Goal: Task Accomplishment & Management: Manage account settings

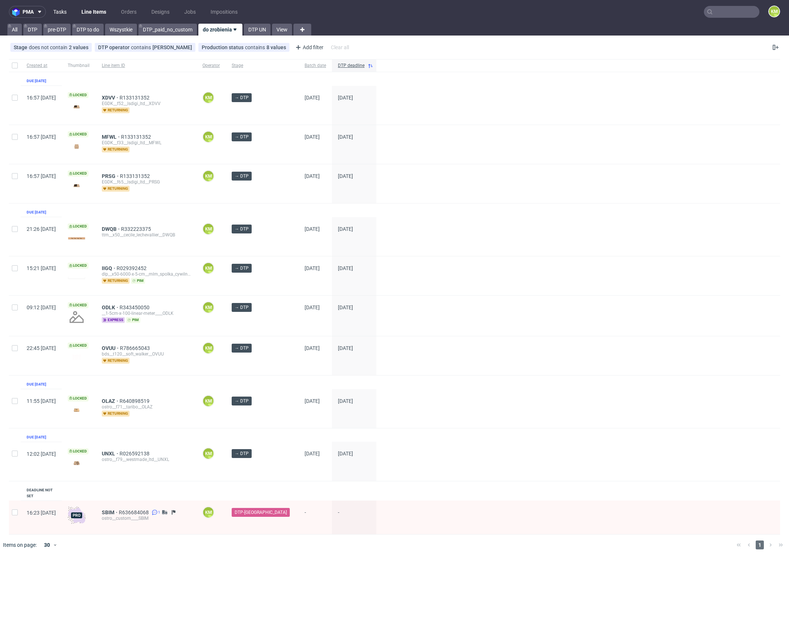
click at [60, 9] on link "Tasks" at bounding box center [60, 12] width 22 height 12
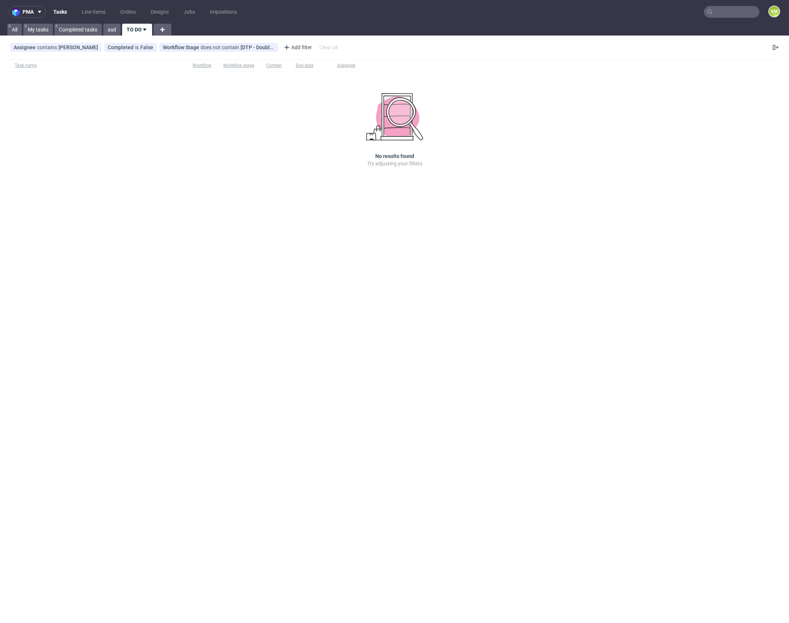
drag, startPoint x: 506, startPoint y: 247, endPoint x: 101, endPoint y: 89, distance: 434.2
click at [491, 231] on div "pma Tasks Line Items Orders Designs Jobs Impositions KM All My tasks Completed …" at bounding box center [394, 311] width 789 height 623
click at [92, 15] on link "Line Items" at bounding box center [93, 12] width 33 height 12
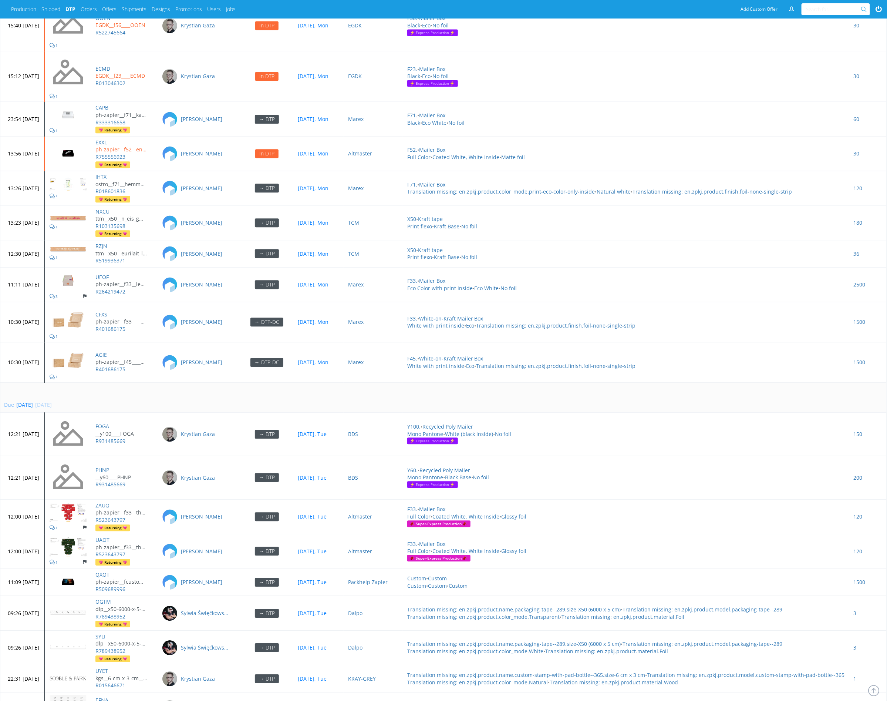
scroll to position [2975, 0]
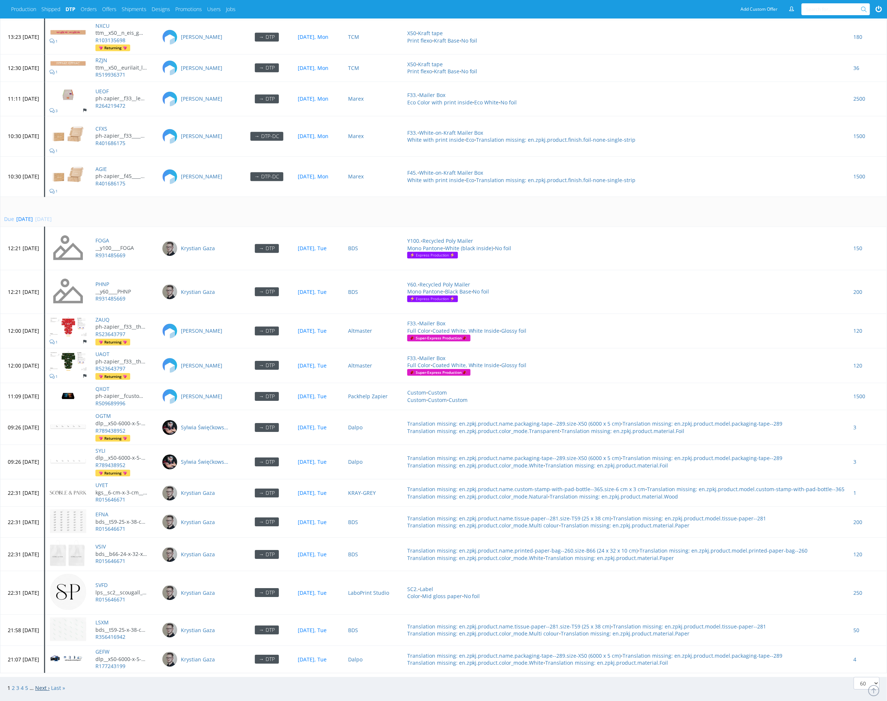
click at [38, 684] on link "Next ›" at bounding box center [42, 687] width 14 height 7
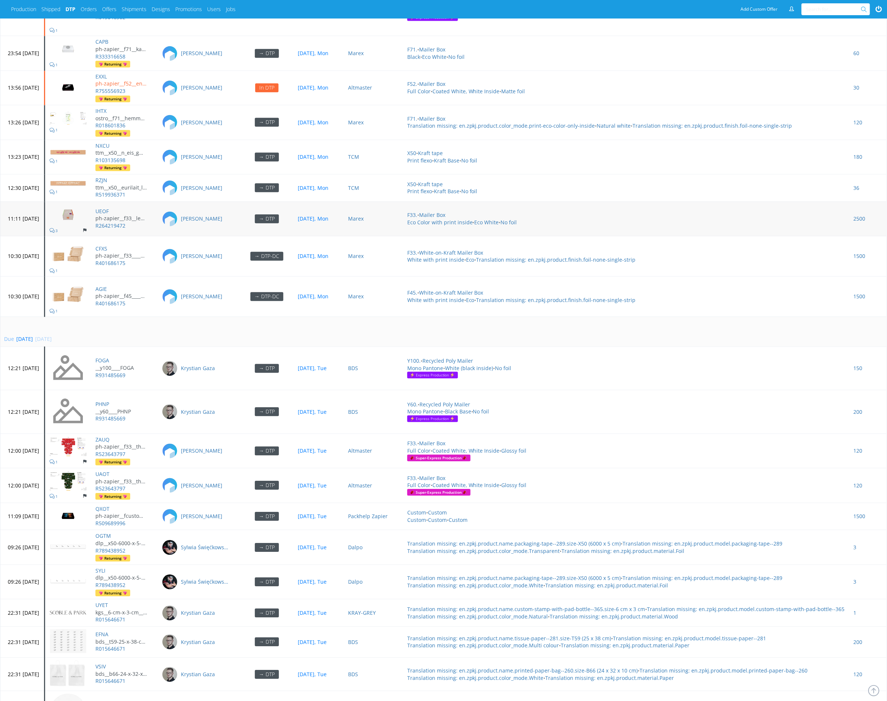
scroll to position [2972, 0]
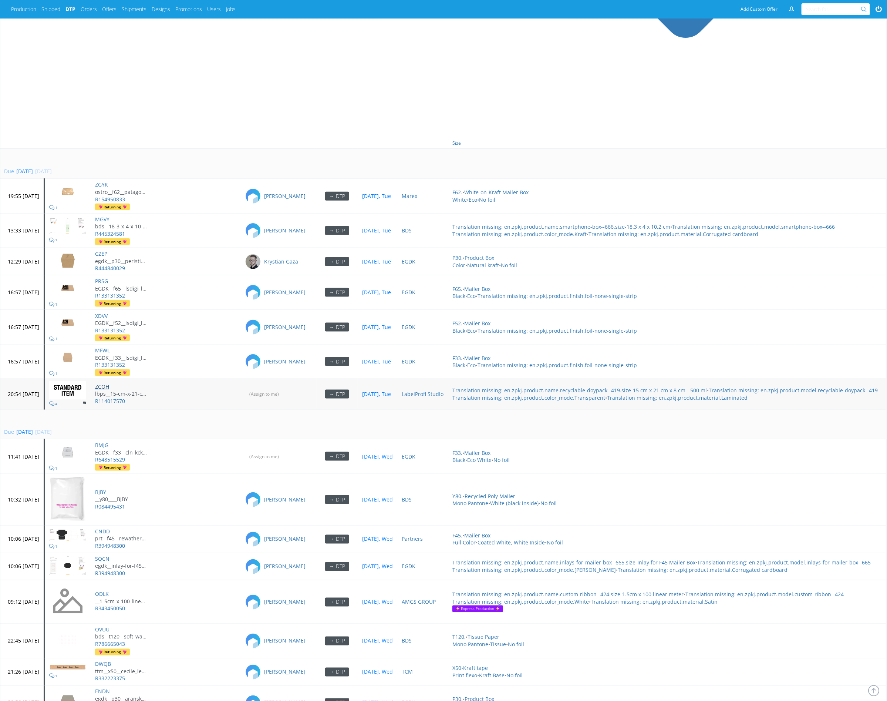
scroll to position [370, 0]
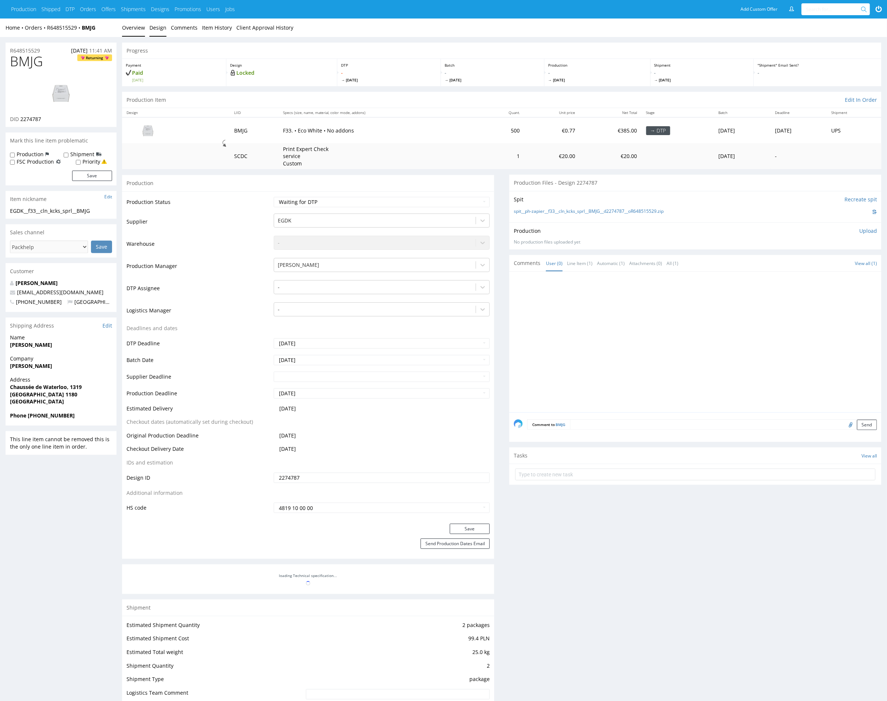
click at [161, 29] on link "Design" at bounding box center [157, 27] width 17 height 18
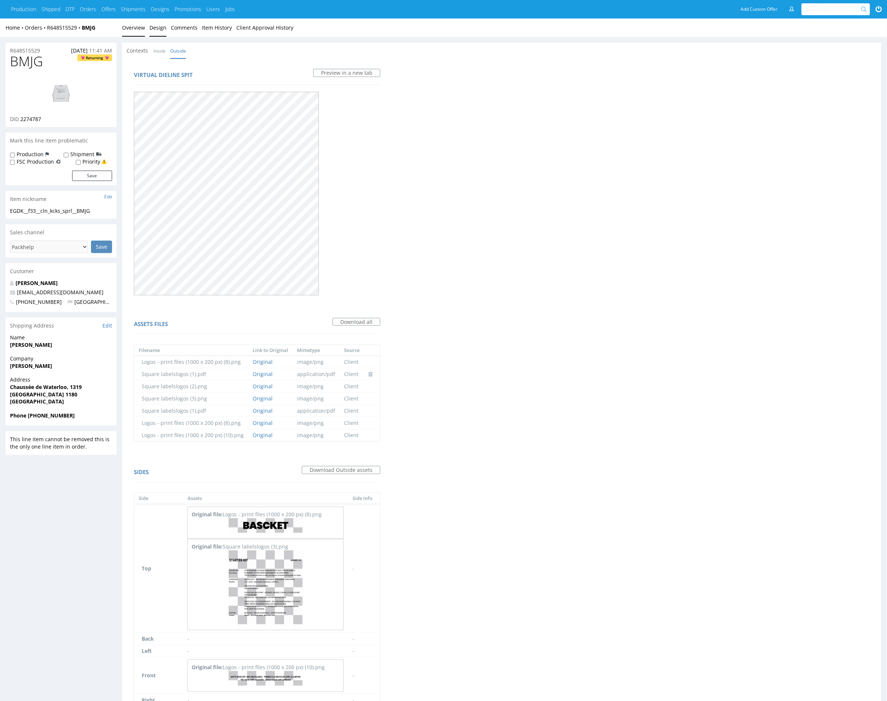
click at [134, 27] on link "Overview" at bounding box center [133, 27] width 23 height 18
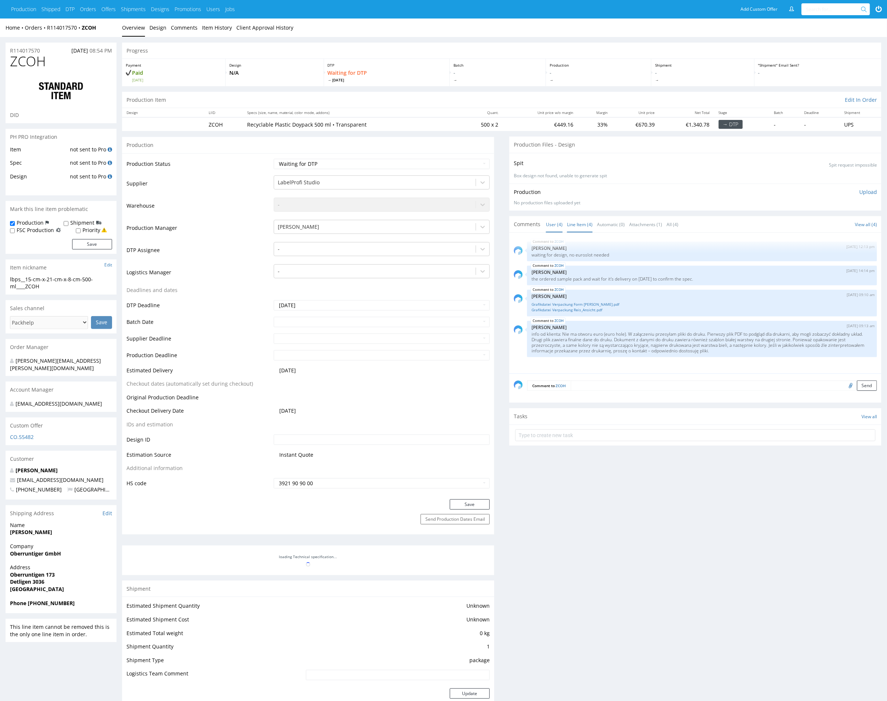
click at [574, 221] on link "Line Item (4)" at bounding box center [580, 224] width 26 height 16
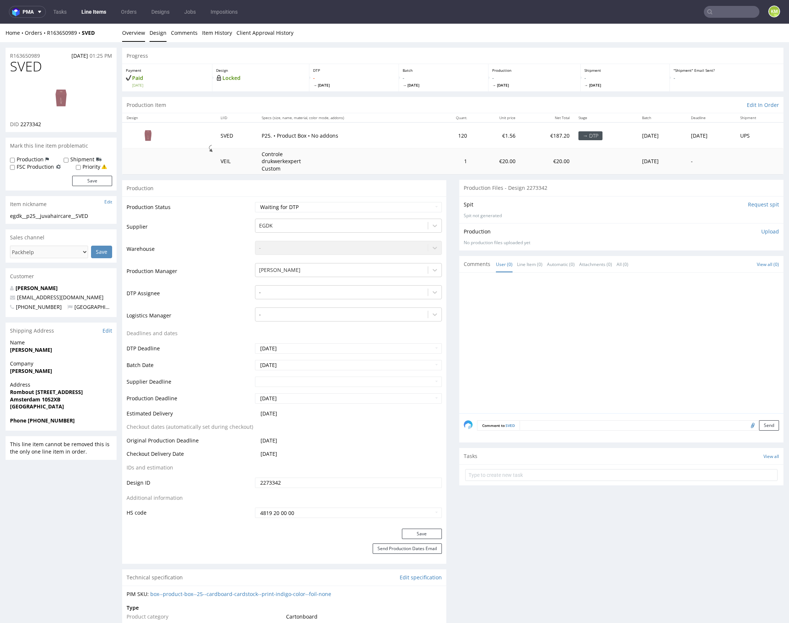
click at [155, 34] on link "Design" at bounding box center [157, 33] width 17 height 18
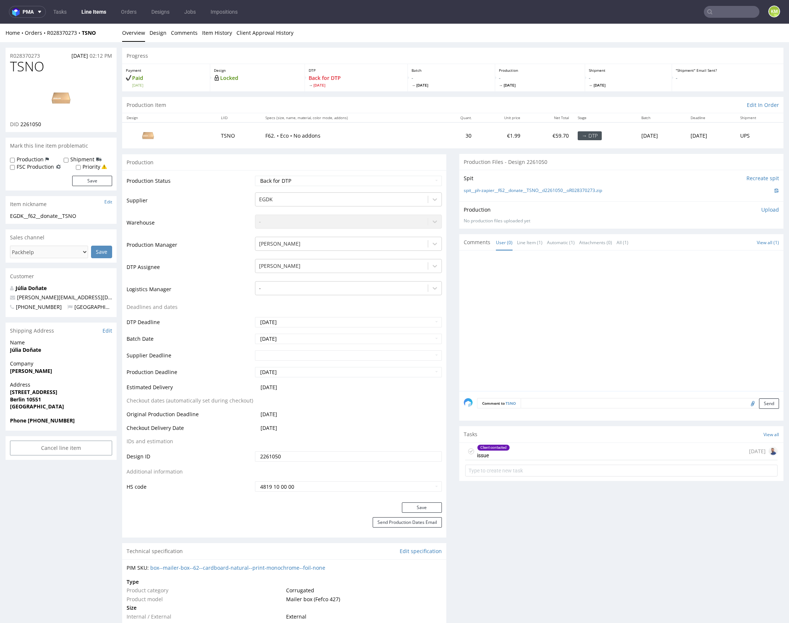
click at [483, 285] on div at bounding box center [624, 323] width 320 height 136
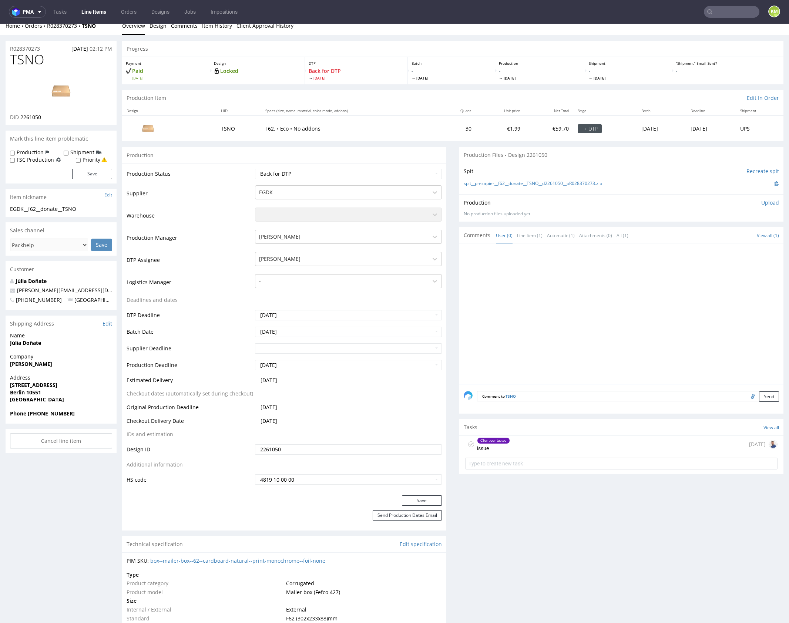
scroll to position [18, 0]
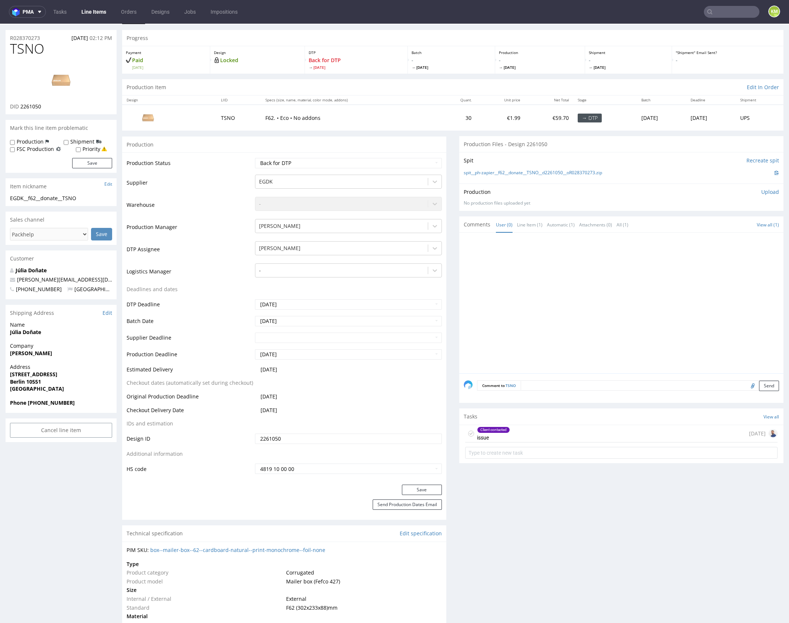
click at [532, 437] on div "Client contacted issue 14 days ago" at bounding box center [621, 433] width 312 height 17
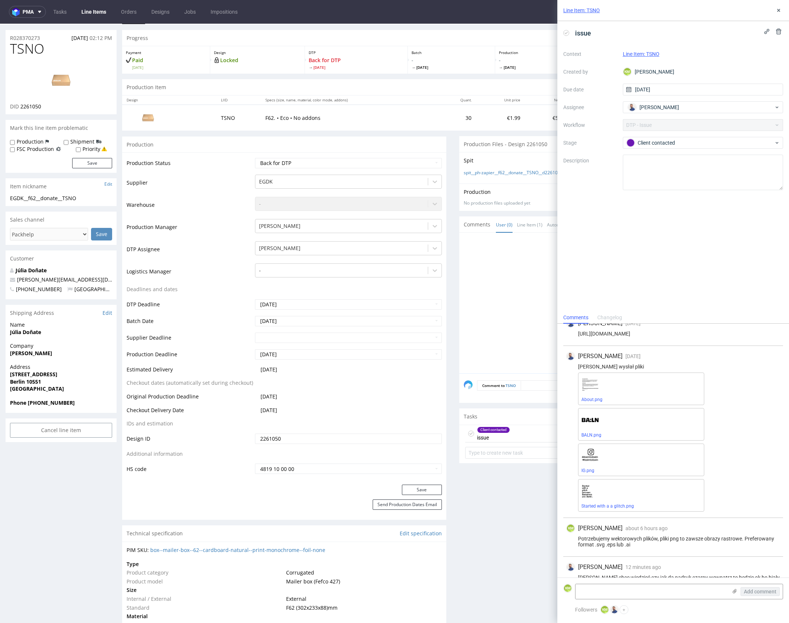
scroll to position [72, 0]
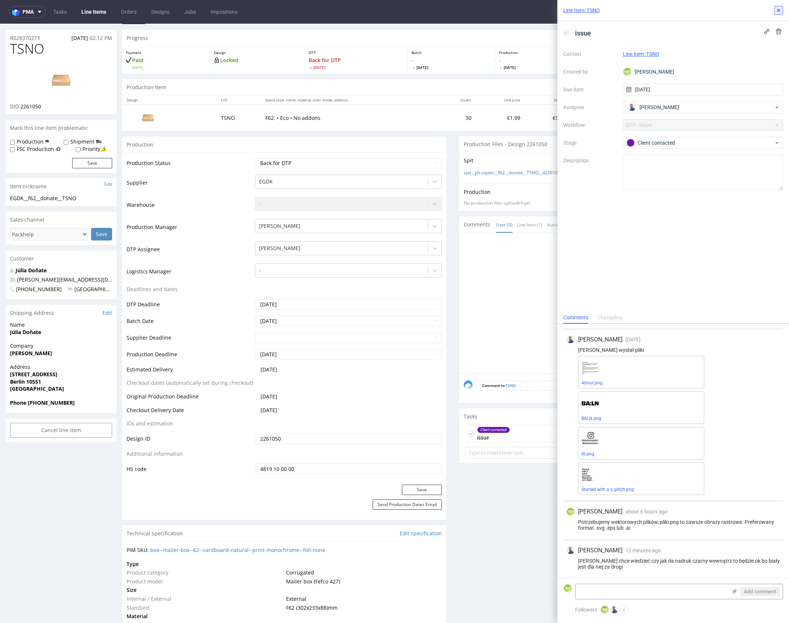
click at [779, 9] on icon at bounding box center [778, 10] width 6 height 6
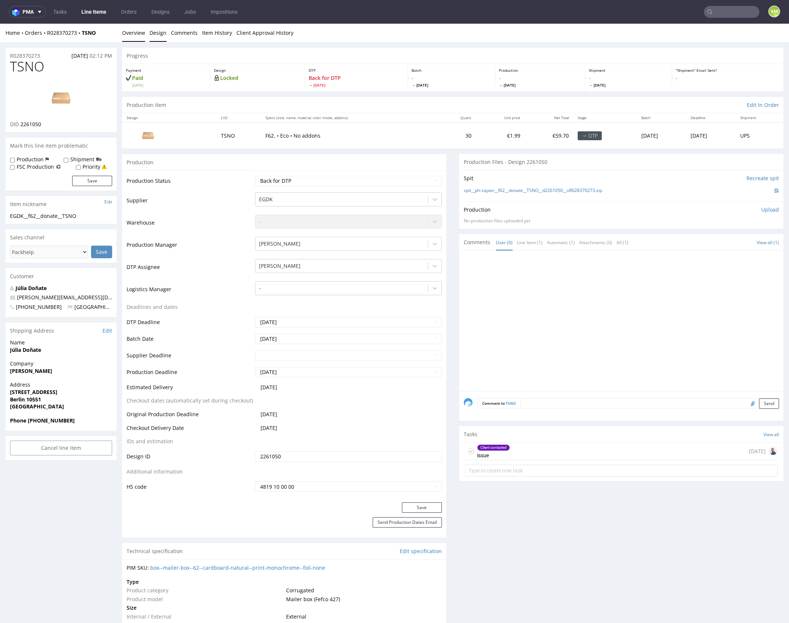
click at [158, 33] on link "Design" at bounding box center [157, 33] width 17 height 18
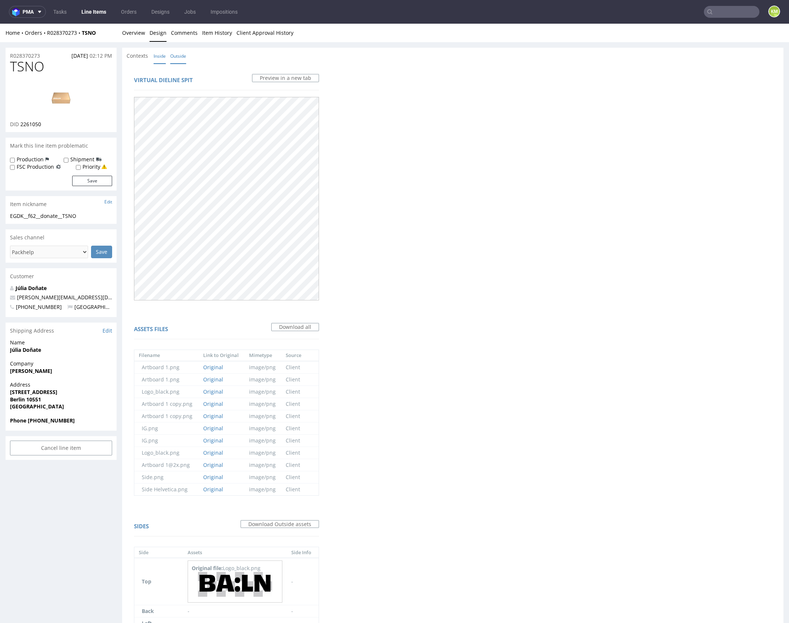
click at [159, 54] on link "Inside" at bounding box center [160, 56] width 12 height 16
click at [175, 54] on link "Outside" at bounding box center [178, 56] width 16 height 16
click at [157, 54] on link "Inside" at bounding box center [160, 56] width 12 height 16
click at [178, 58] on link "Outside" at bounding box center [178, 56] width 16 height 16
click at [134, 34] on link "Overview" at bounding box center [133, 33] width 23 height 18
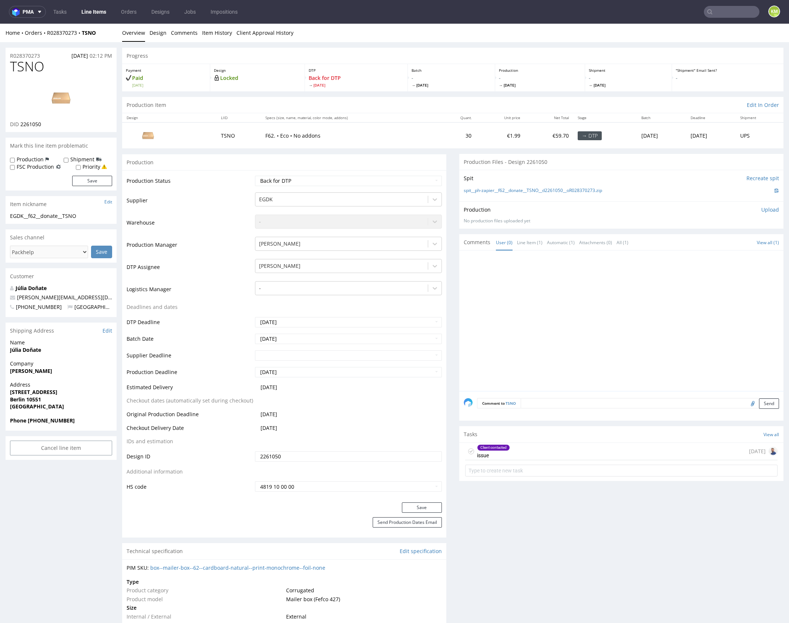
click at [516, 321] on div at bounding box center [624, 323] width 320 height 136
click at [536, 450] on div "Client contacted issue 14 days ago" at bounding box center [621, 451] width 312 height 17
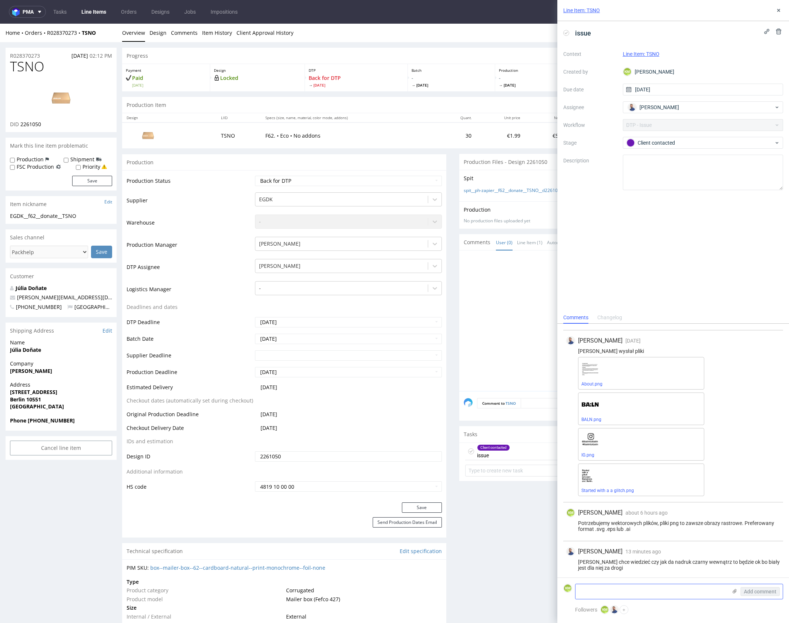
scroll to position [72, 0]
click at [637, 589] on textarea at bounding box center [651, 591] width 152 height 15
type textarea "C"
click at [651, 586] on textarea "Opcja z czarnym nadrukiem jest ok dla tego zamówienia, ale jeśli chcą zmienić n…" at bounding box center [651, 577] width 152 height 43
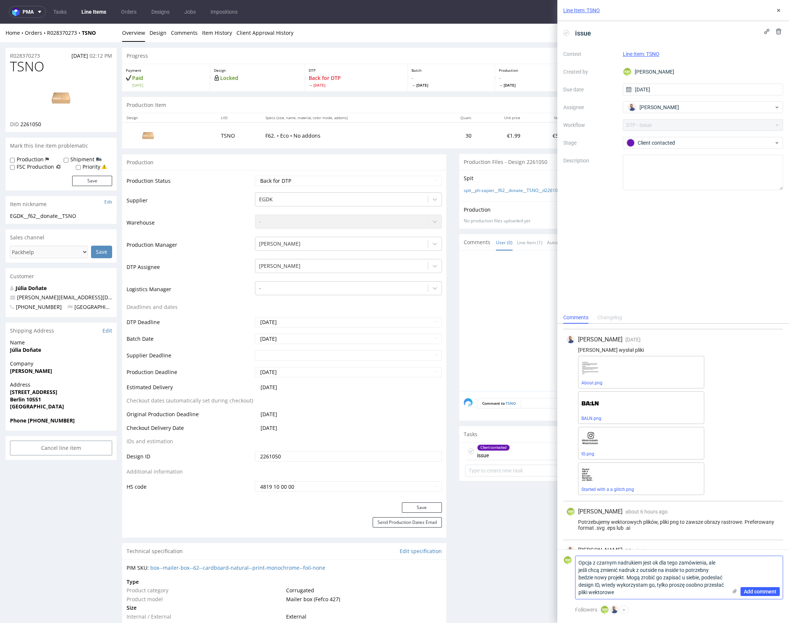
click at [651, 586] on textarea "Opcja z czarnym nadrukiem jest ok dla tego zamówienia, ale jeśli chcą zmienić n…" at bounding box center [651, 577] width 152 height 43
click at [668, 594] on textarea "Opcja z czarnym nadrukiem jest ok dla tego zamówienia, ale jeśli chcą zmienić n…" at bounding box center [651, 577] width 152 height 43
click at [683, 592] on textarea "Opcja z czarnym nadrukiem jest ok dla tego zamówienia, ale jeśli chcą zmienić n…" at bounding box center [651, 577] width 152 height 43
type textarea "Opcja z czarnym nadrukiem jest ok dla tego zamówienia, ale jeśli chcą zmienić n…"
click at [755, 589] on span "Add comment" at bounding box center [760, 591] width 33 height 5
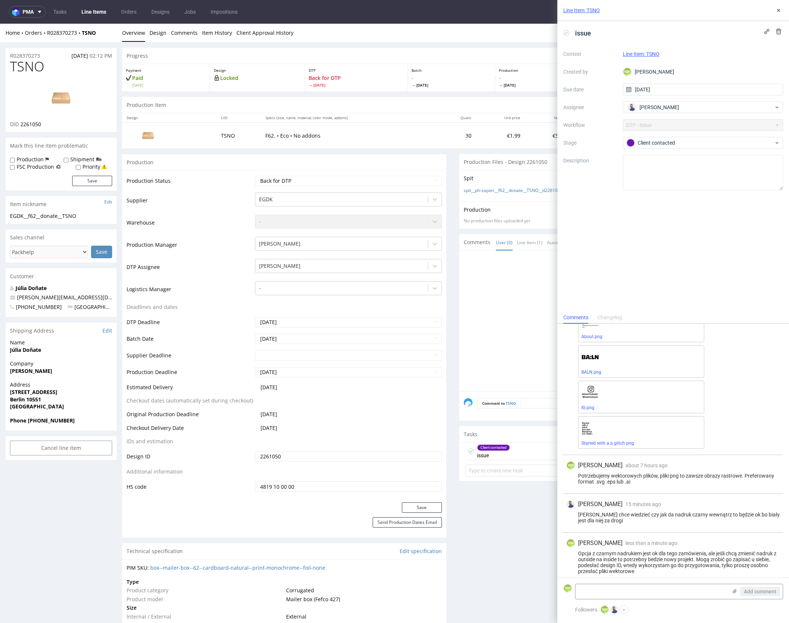
scroll to position [123, 0]
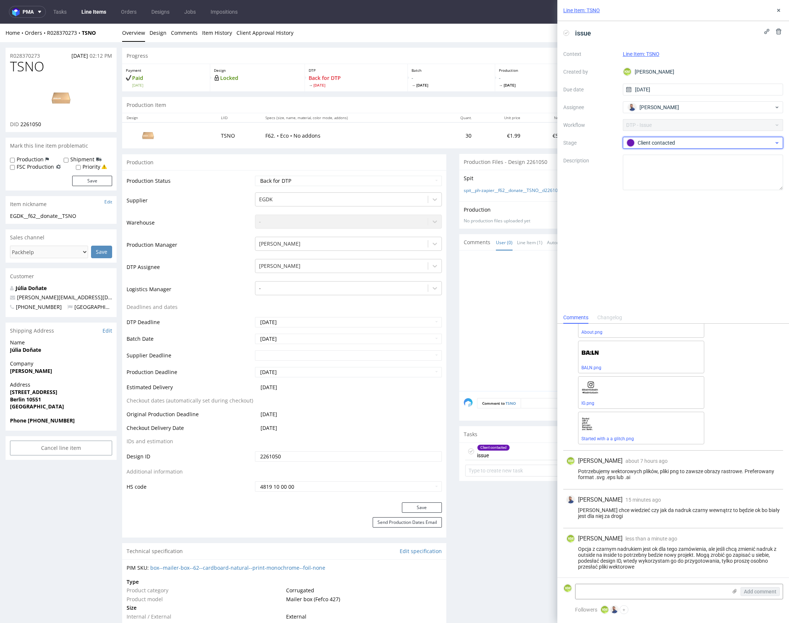
click at [666, 143] on div "Client contacted" at bounding box center [699, 143] width 147 height 8
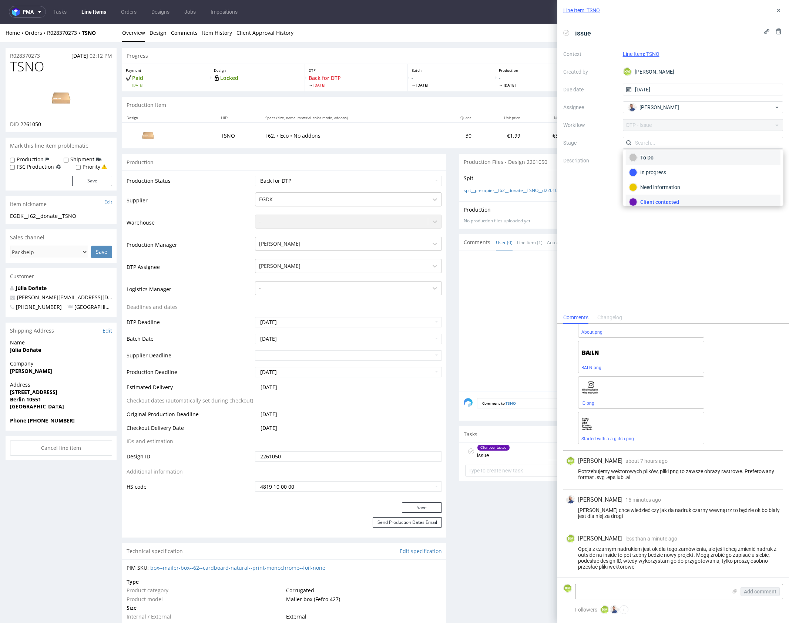
scroll to position [0, 0]
click at [676, 159] on div "To Do" at bounding box center [703, 160] width 148 height 8
click at [777, 12] on icon at bounding box center [778, 10] width 6 height 6
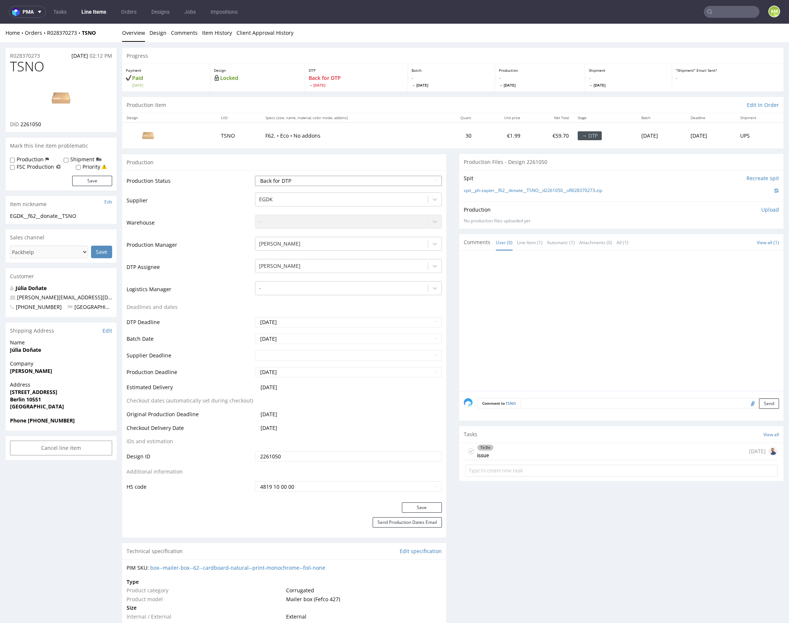
click at [351, 182] on select "Waiting for Artwork Waiting for Diecut Waiting for Mockup Waiting for DTP Waiti…" at bounding box center [348, 181] width 187 height 10
select select "dtp_issue"
click at [255, 176] on select "Waiting for Artwork Waiting for Diecut Waiting for Mockup Waiting for DTP Waiti…" at bounding box center [348, 181] width 187 height 10
click at [421, 508] on button "Save" at bounding box center [422, 507] width 40 height 10
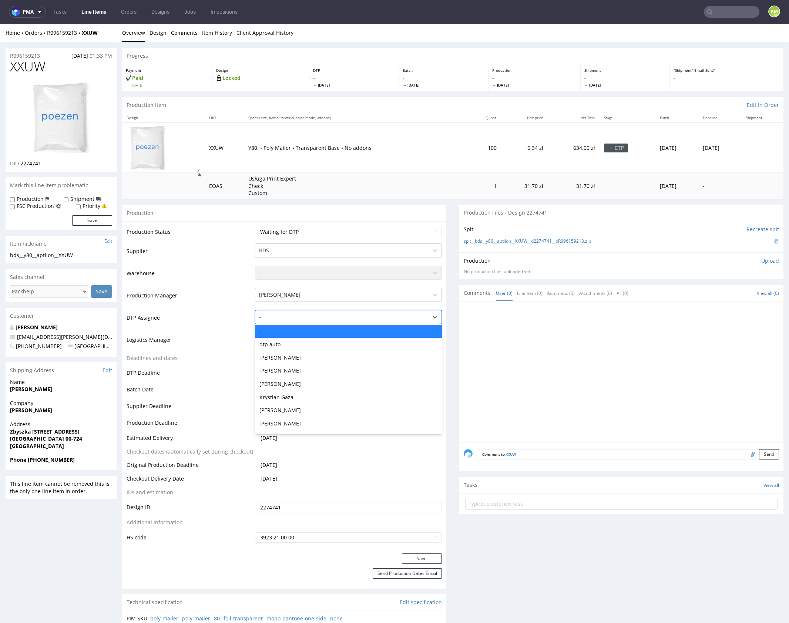
click at [320, 318] on div at bounding box center [341, 317] width 165 height 9
type input "mark"
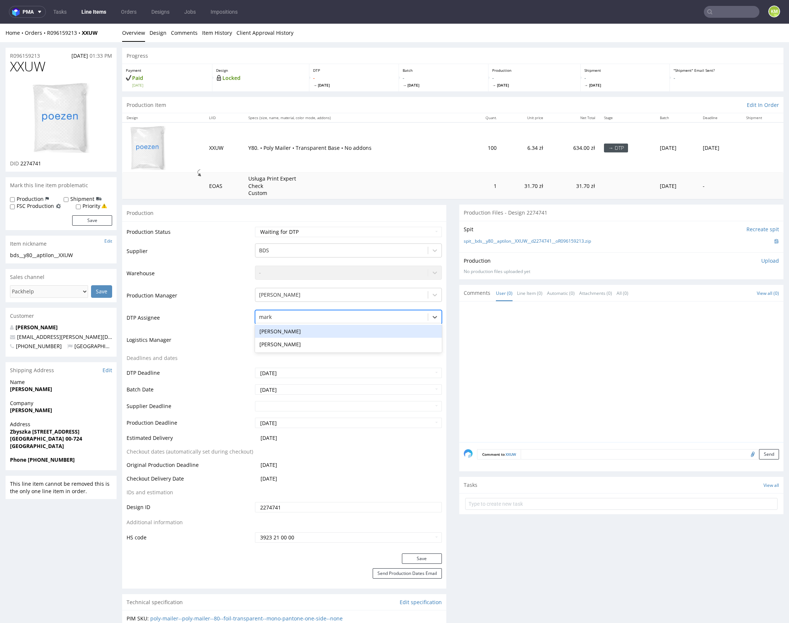
click at [337, 329] on div "[PERSON_NAME]" at bounding box center [348, 331] width 187 height 13
click at [429, 555] on button "Save" at bounding box center [422, 558] width 40 height 10
click at [502, 384] on div at bounding box center [624, 374] width 320 height 136
click at [712, 358] on div at bounding box center [624, 374] width 320 height 136
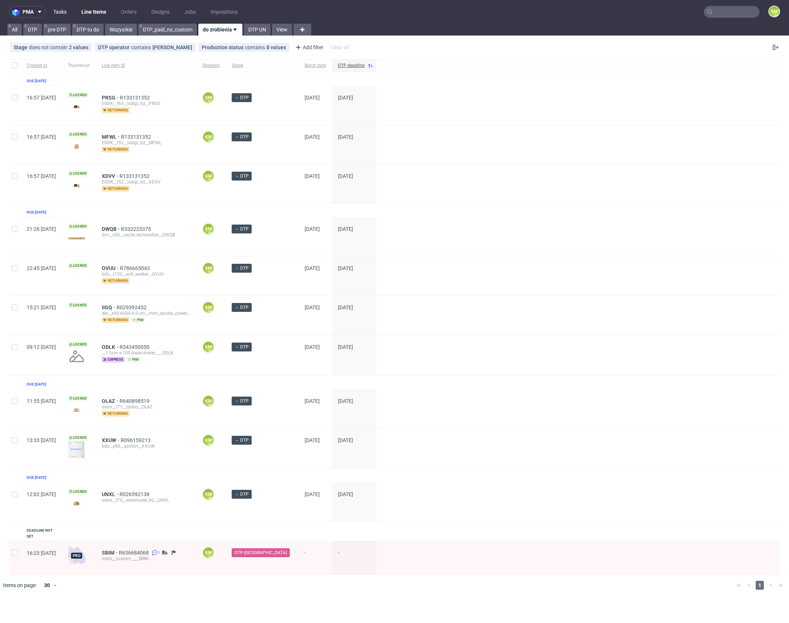
click at [62, 14] on link "Tasks" at bounding box center [60, 12] width 22 height 12
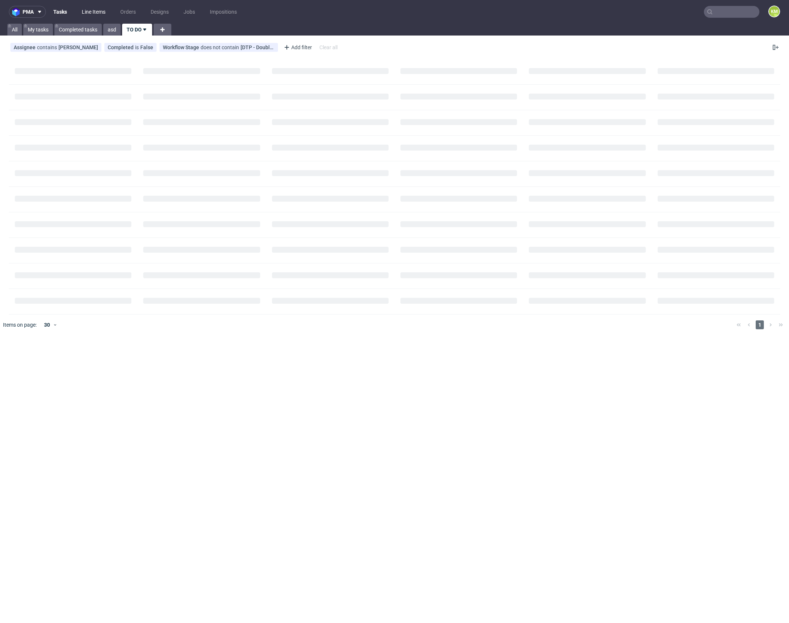
click at [95, 11] on link "Line Items" at bounding box center [93, 12] width 33 height 12
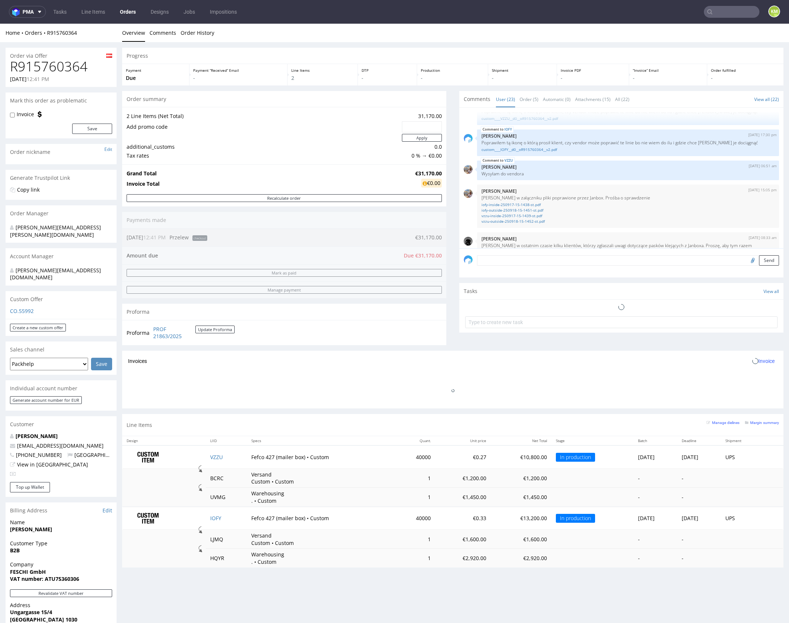
scroll to position [652, 0]
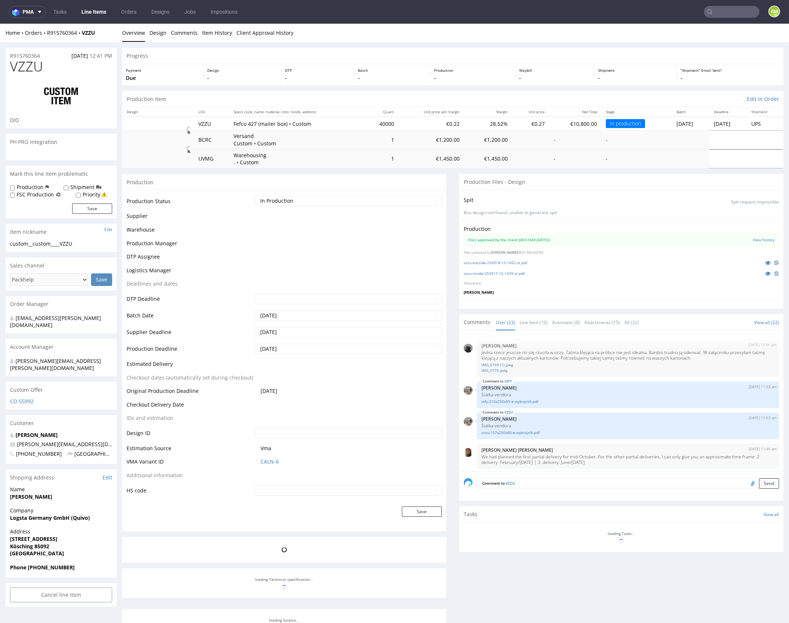
scroll to position [652, 0]
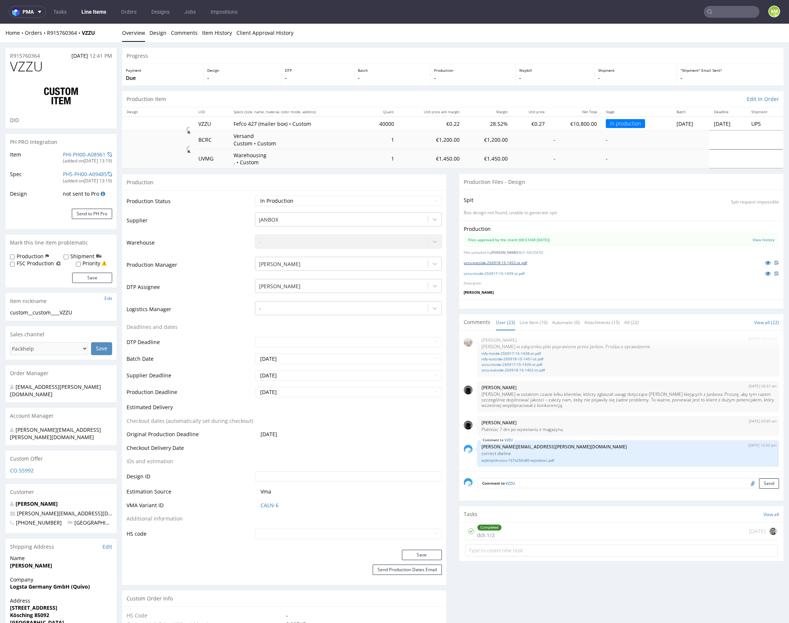
click at [510, 263] on link "vzzu-outside-250918-15-1452-st.pdf" at bounding box center [495, 262] width 63 height 5
click at [514, 273] on link "vzzu-inside-250917-15-1439-st.pdf" at bounding box center [494, 273] width 61 height 5
click at [529, 322] on link "Line Item (10)" at bounding box center [533, 322] width 28 height 16
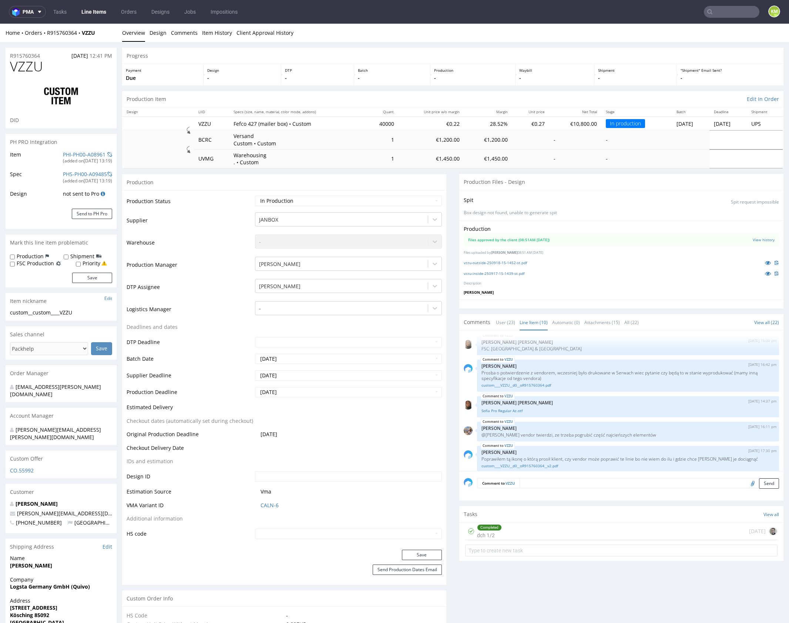
scroll to position [196, 0]
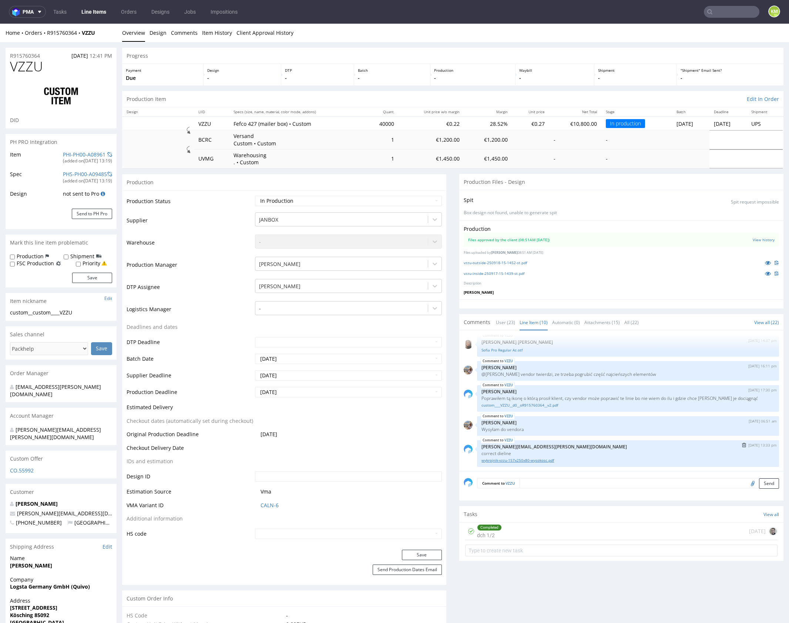
click at [539, 461] on link "wykrojnik-vzzu-157x250x80-wysokosc.pdf" at bounding box center [627, 461] width 293 height 6
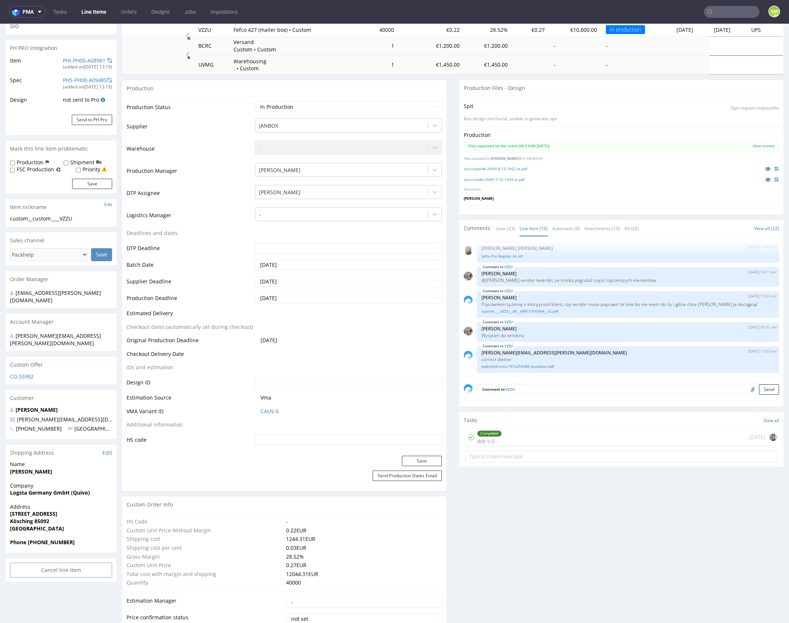
scroll to position [0, 0]
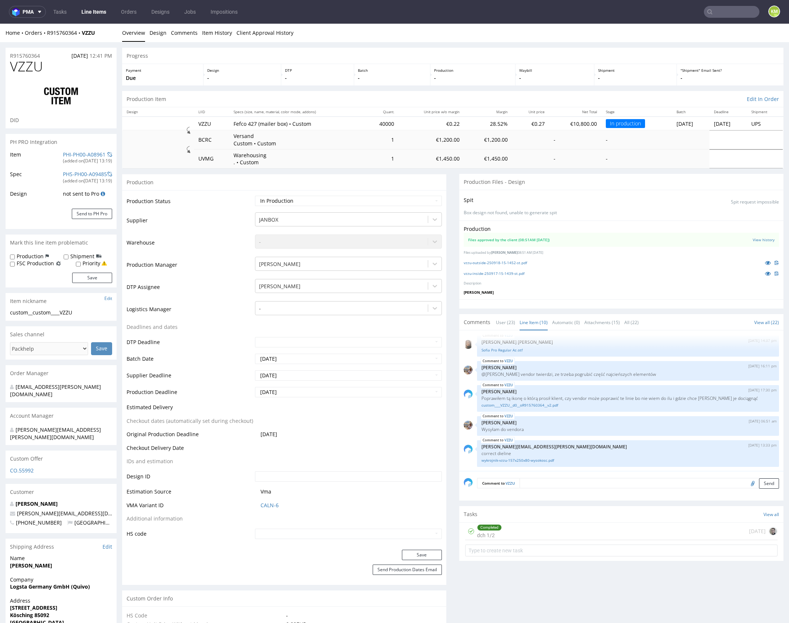
click at [585, 300] on div at bounding box center [621, 303] width 324 height 9
click at [501, 264] on link "vzzu-outside-250918-15-1452-st.pdf" at bounding box center [495, 262] width 63 height 5
drag, startPoint x: 33, startPoint y: 311, endPoint x: 76, endPoint y: 314, distance: 43.0
click at [76, 314] on div "custom__custom____VZZU" at bounding box center [61, 312] width 102 height 7
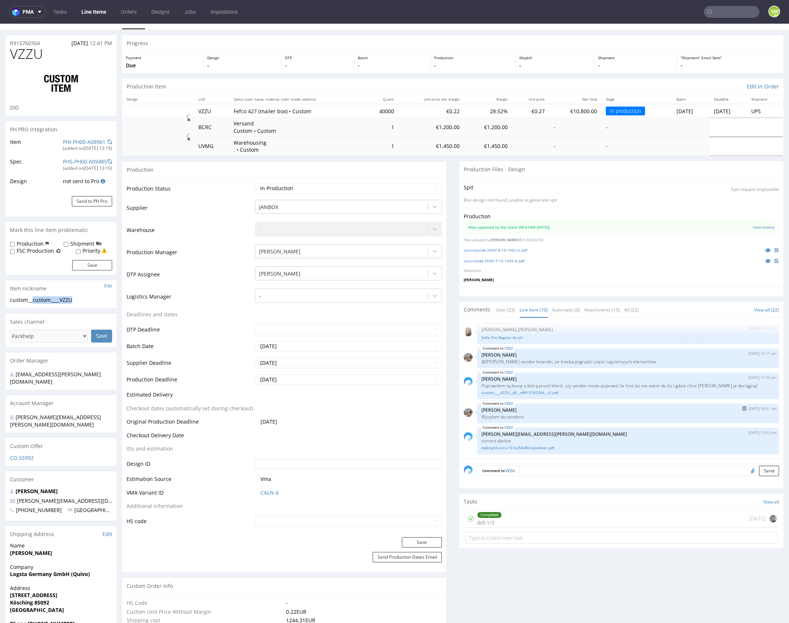
scroll to position [83, 0]
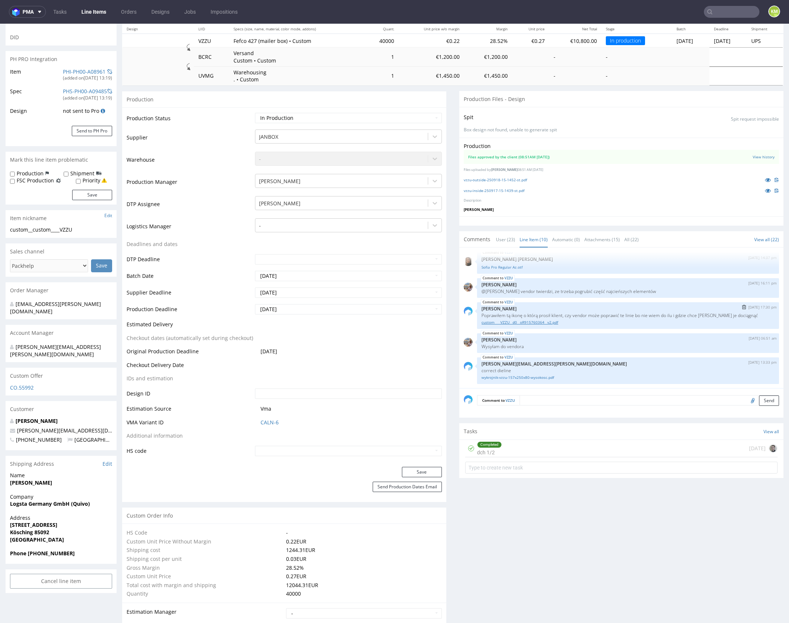
click at [552, 321] on link "custom____VZZU__d0__oR915760364__v2.pdf" at bounding box center [627, 323] width 293 height 6
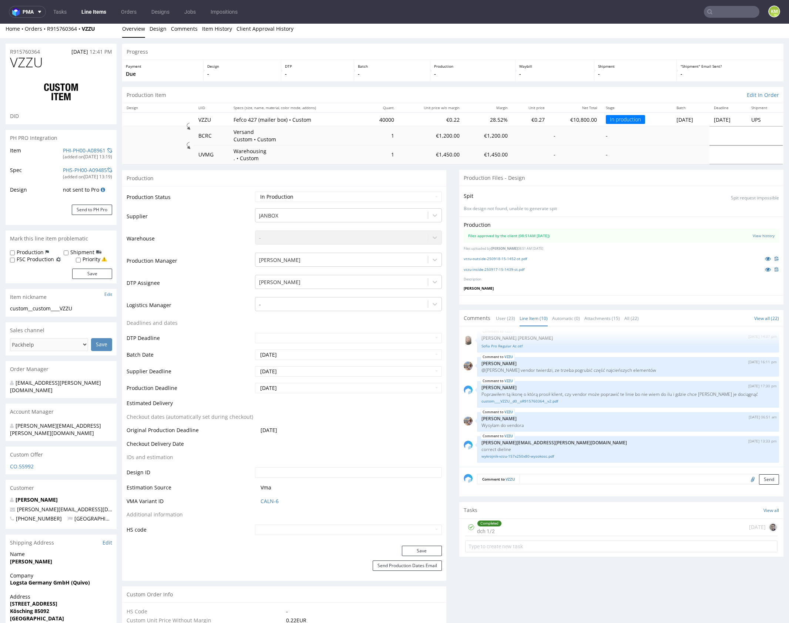
scroll to position [0, 0]
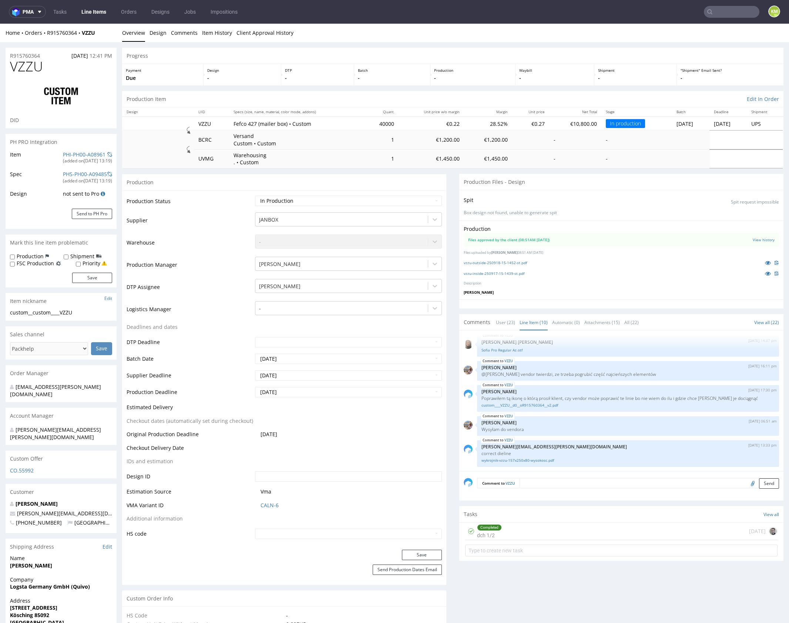
click at [521, 263] on link "vzzu-outside-250918-15-1452-st.pdf" at bounding box center [495, 262] width 63 height 5
click at [536, 263] on div "vzzu-outside-250918-15-1452-st.pdf" at bounding box center [621, 263] width 315 height 8
click at [513, 273] on link "vzzu-inside-250917-15-1439-st.pdf" at bounding box center [494, 273] width 61 height 5
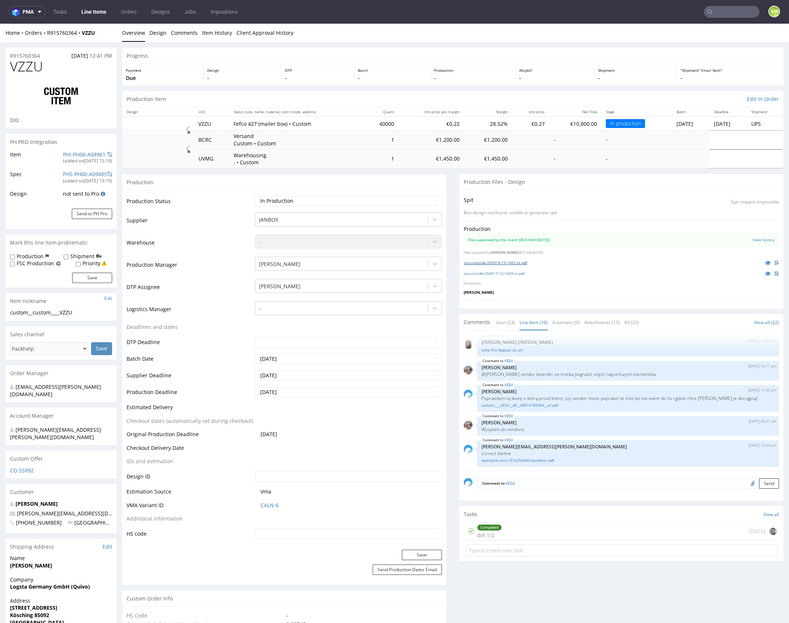
click at [518, 263] on link "vzzu-outside-250918-15-1452-st.pdf" at bounding box center [495, 262] width 63 height 5
click at [315, 198] on select "Waiting for Artwork Waiting for Diecut Waiting for Mockup Waiting for DTP Waiti…" at bounding box center [348, 201] width 187 height 10
select select "dtp_ca_needed"
click at [255, 196] on select "Waiting for Artwork Waiting for Diecut Waiting for Mockup Waiting for DTP Waiti…" at bounding box center [348, 201] width 187 height 10
click at [424, 553] on button "Save" at bounding box center [422, 555] width 40 height 10
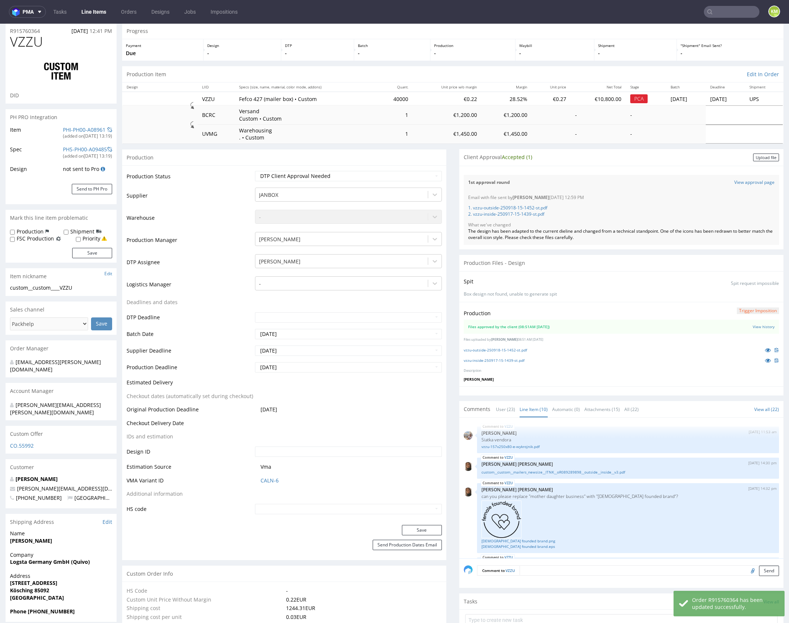
scroll to position [196, 0]
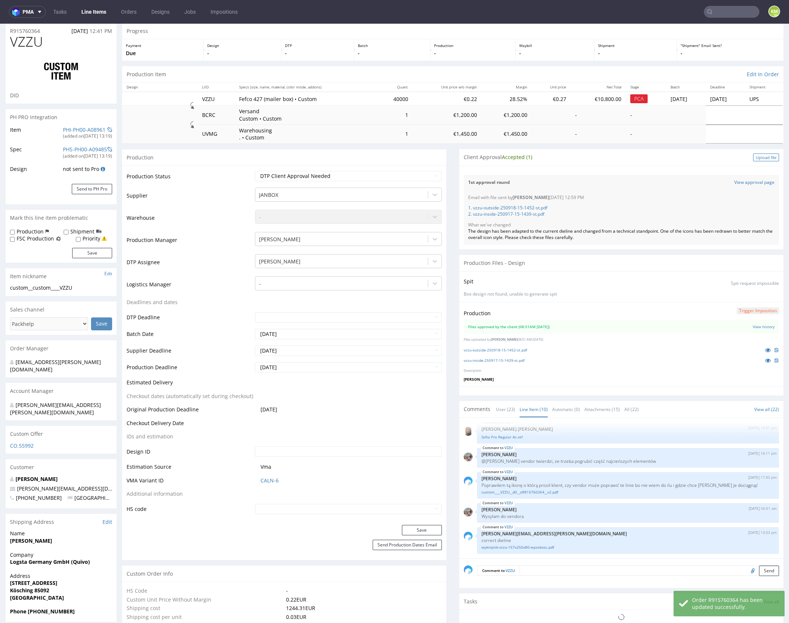
click at [759, 156] on div "Upload file" at bounding box center [766, 158] width 26 height 8
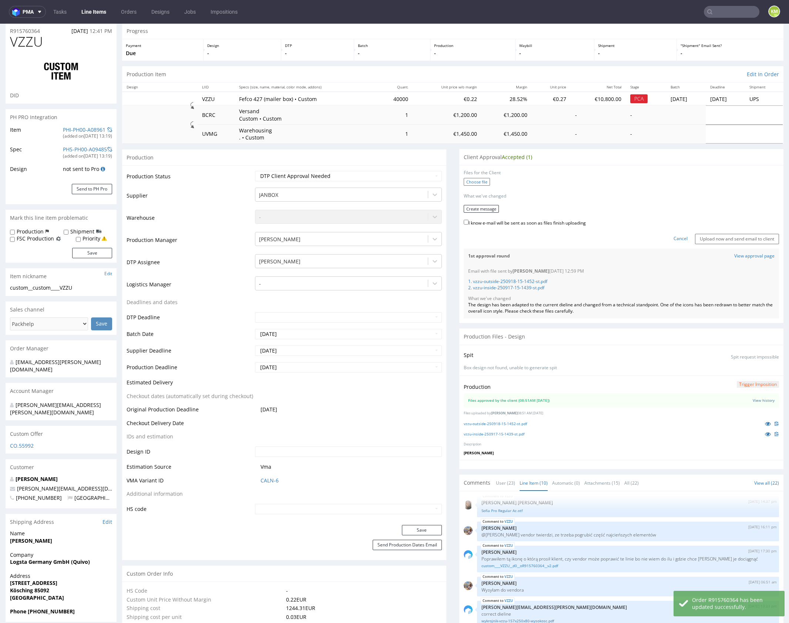
click at [473, 183] on label "Choose file" at bounding box center [477, 182] width 26 height 8
click at [0, 24] on input "Choose file" at bounding box center [0, 24] width 0 height 0
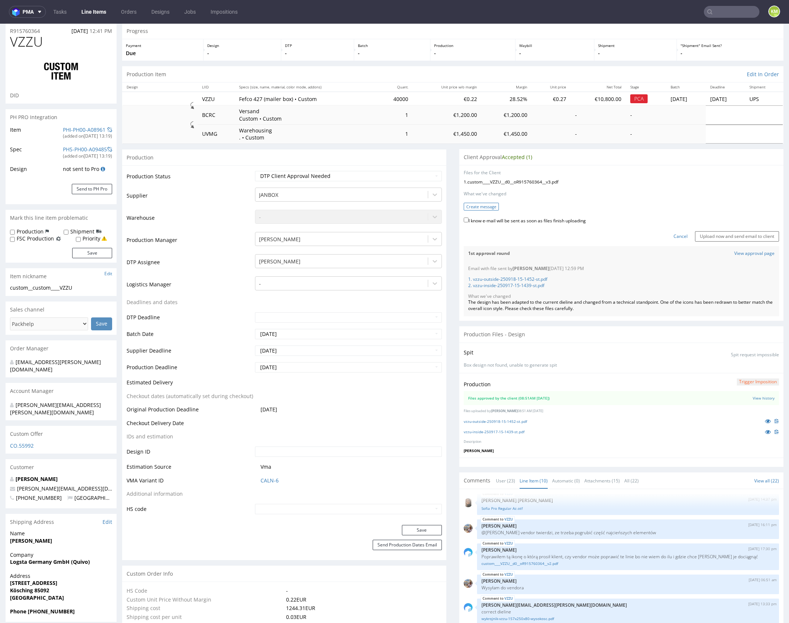
click at [485, 204] on button "Create message" at bounding box center [481, 207] width 35 height 8
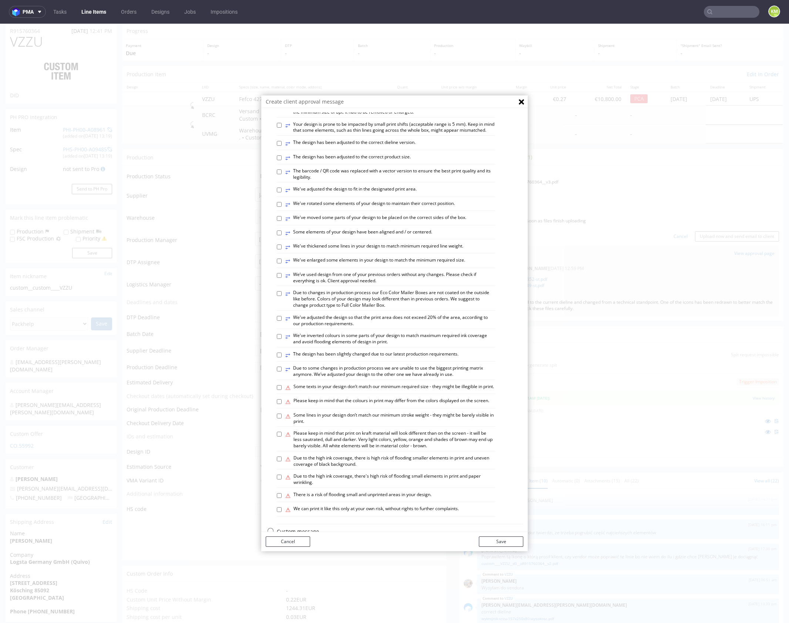
scroll to position [205, 0]
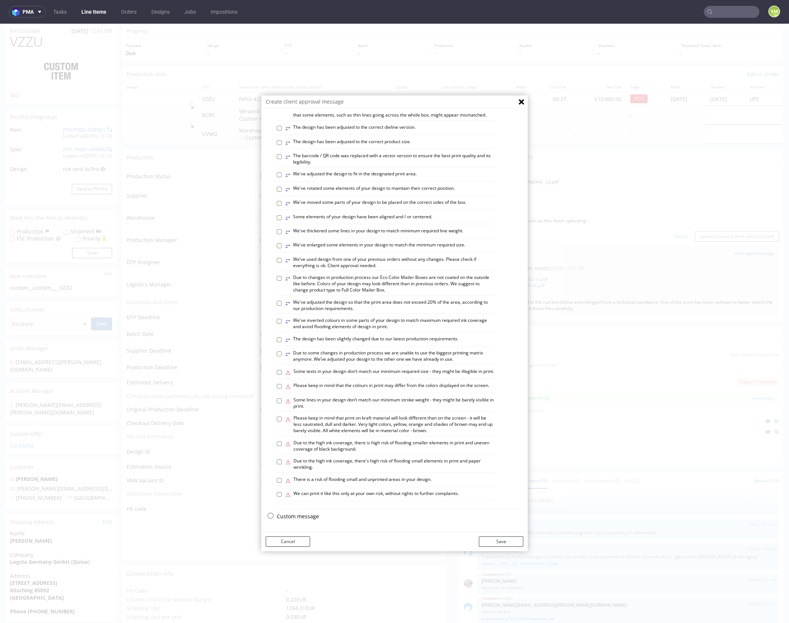
click at [302, 517] on p "Custom message" at bounding box center [400, 516] width 246 height 7
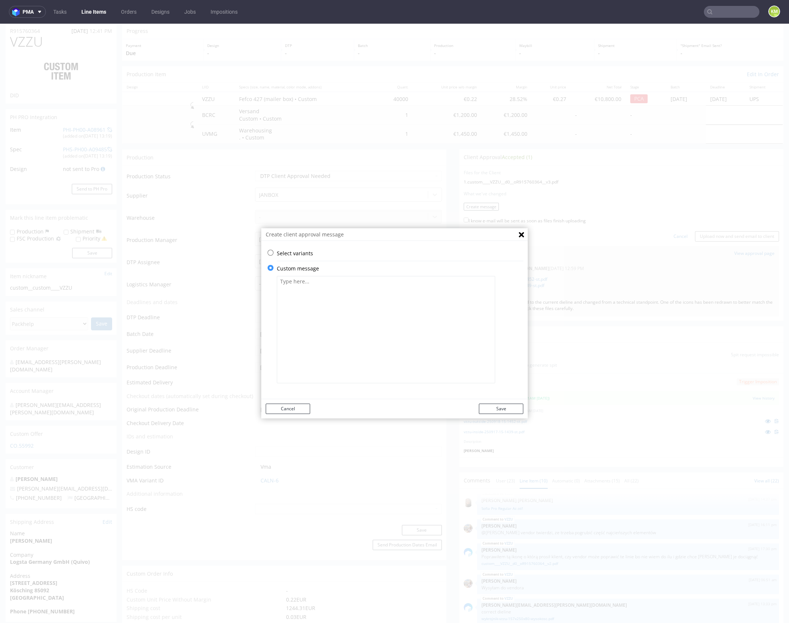
click at [334, 315] on textarea at bounding box center [386, 329] width 218 height 107
paste textarea "The design has been adapted to the new dieline template. Please review the artw…"
type textarea "The design has been adapted to the new dieline template. Please review the artw…"
click at [501, 405] on button "Save" at bounding box center [501, 409] width 44 height 10
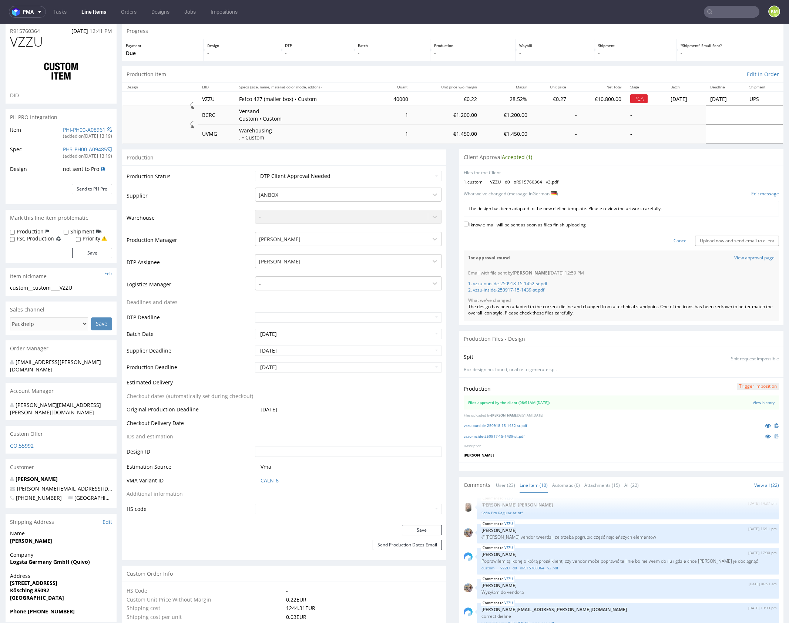
click at [566, 225] on label "I know e-mail will be sent as soon as files finish uploading" at bounding box center [525, 224] width 122 height 8
click at [468, 225] on input "I know e-mail will be sent as soon as files finish uploading" at bounding box center [466, 224] width 5 height 5
checkbox input "true"
click at [704, 237] on input "Upload now and send email to client" at bounding box center [737, 241] width 84 height 10
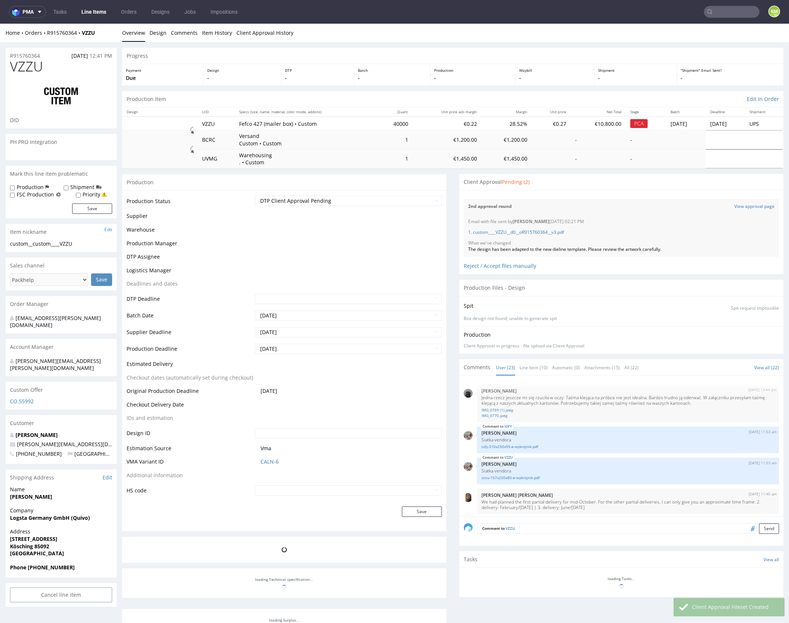
scroll to position [652, 0]
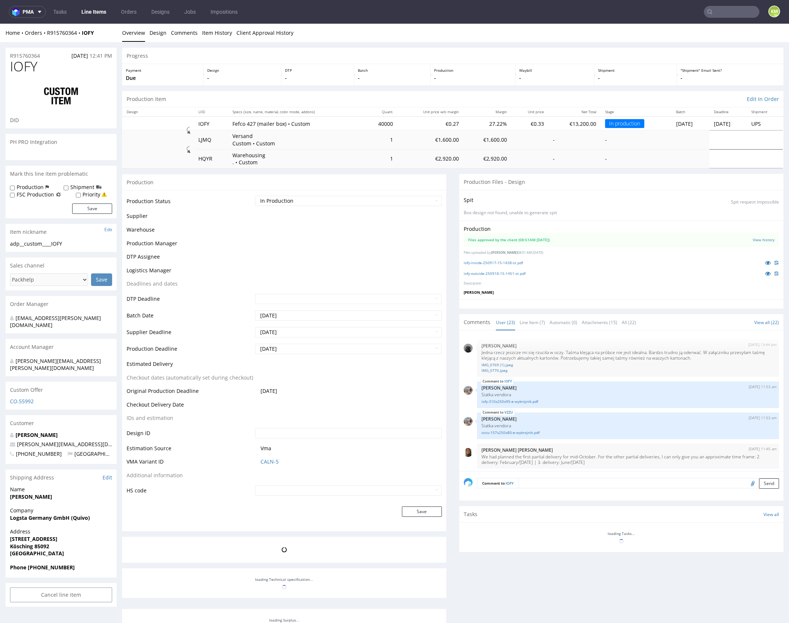
scroll to position [652, 0]
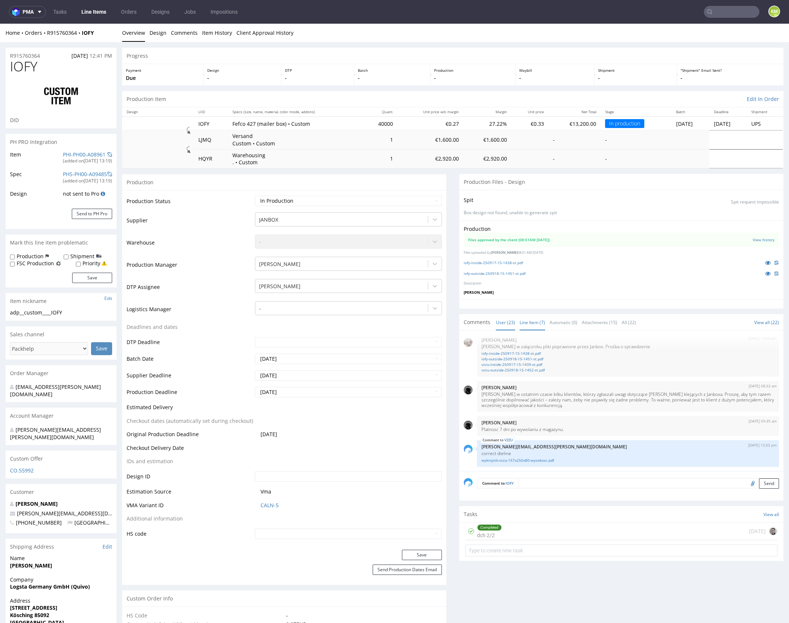
click at [532, 317] on link "Line Item (7)" at bounding box center [532, 322] width 26 height 16
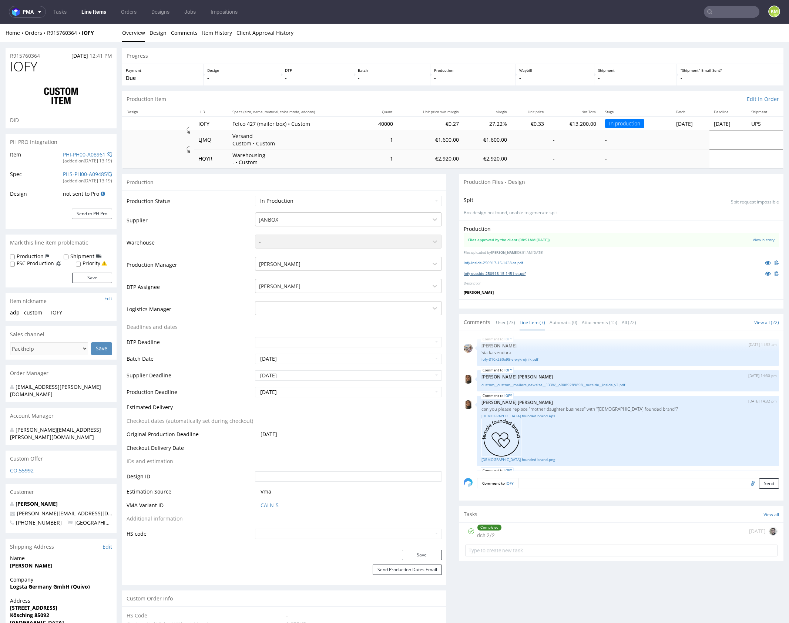
click at [518, 274] on link "iofy-outside-250918-15-1451-st.pdf" at bounding box center [495, 273] width 62 height 5
click at [514, 264] on link "iofy-inside-250917-15-1438-st.pdf" at bounding box center [493, 262] width 59 height 5
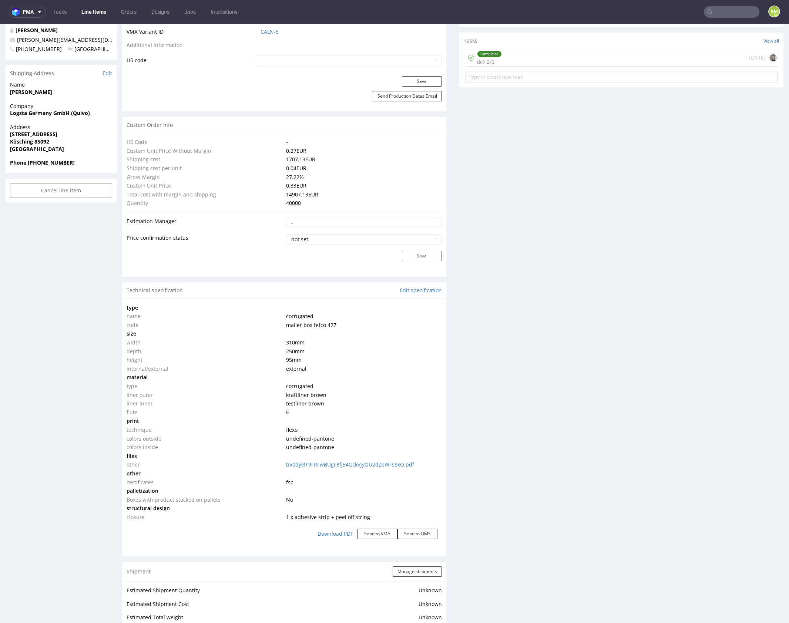
scroll to position [0, 0]
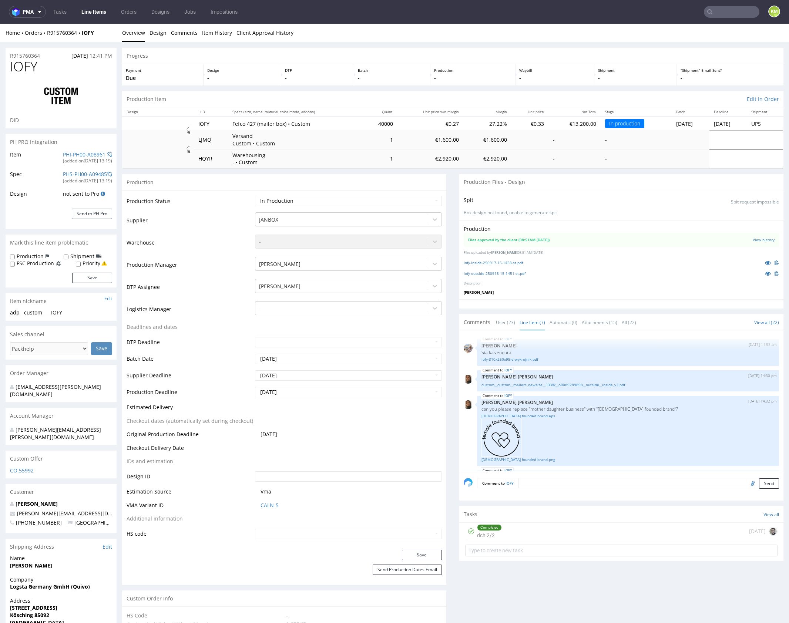
click at [545, 289] on div "Production Files approved by the client (08:51AM 24 Sep 2025) View history File…" at bounding box center [621, 259] width 324 height 79
click at [510, 264] on link "iofy-inside-250917-15-1438-st.pdf" at bounding box center [493, 262] width 59 height 5
click at [515, 272] on link "iofy-outside-250918-15-1451-st.pdf" at bounding box center [495, 273] width 62 height 5
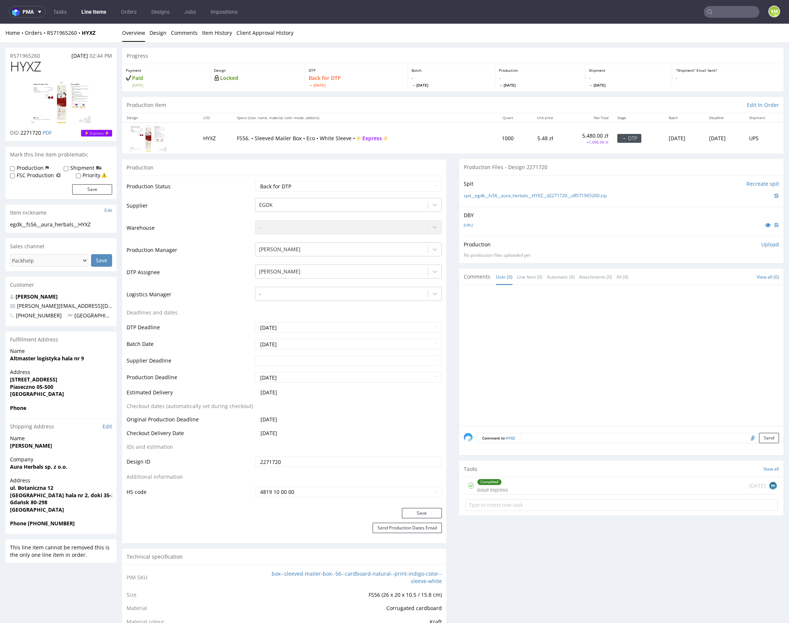
click at [534, 482] on div "Completed issue express [DATE] BK" at bounding box center [621, 485] width 312 height 17
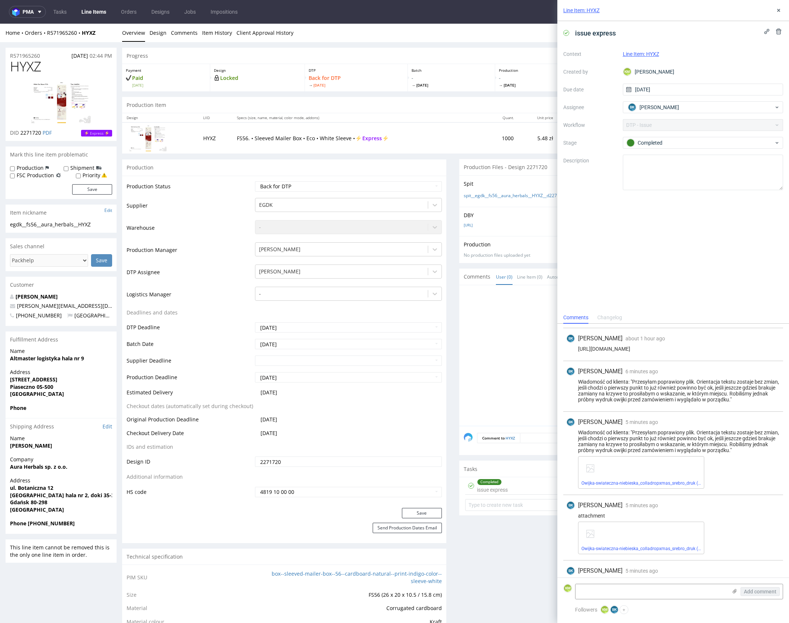
scroll to position [78, 0]
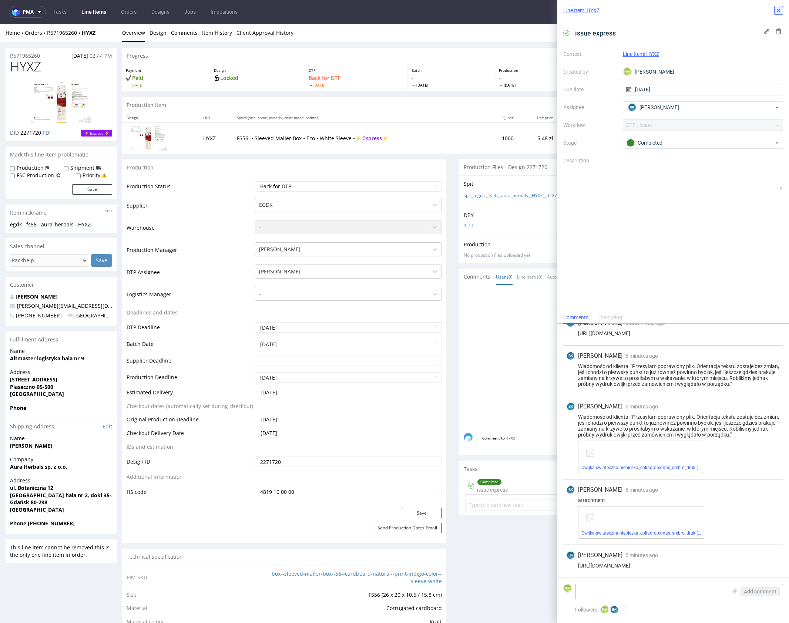
click at [779, 10] on use at bounding box center [778, 10] width 3 height 3
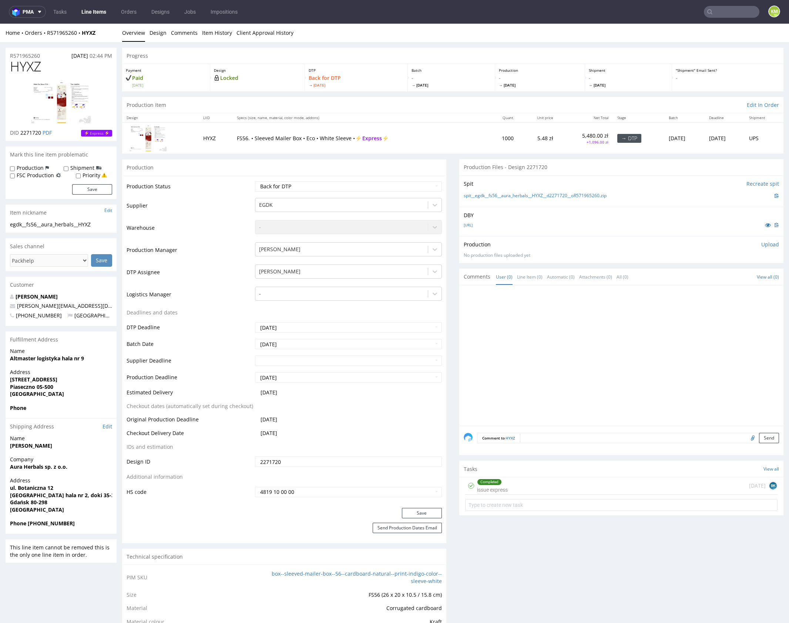
click at [633, 360] on div at bounding box center [624, 358] width 320 height 136
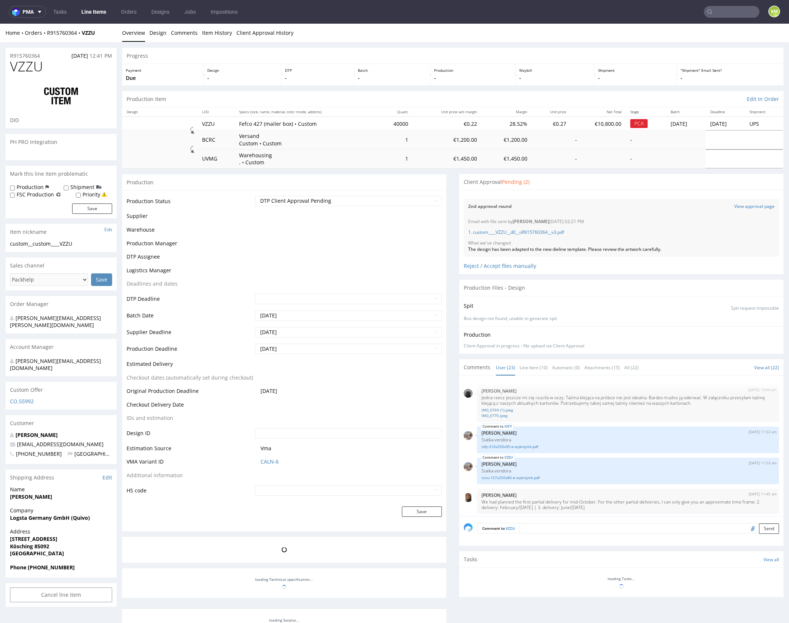
scroll to position [652, 0]
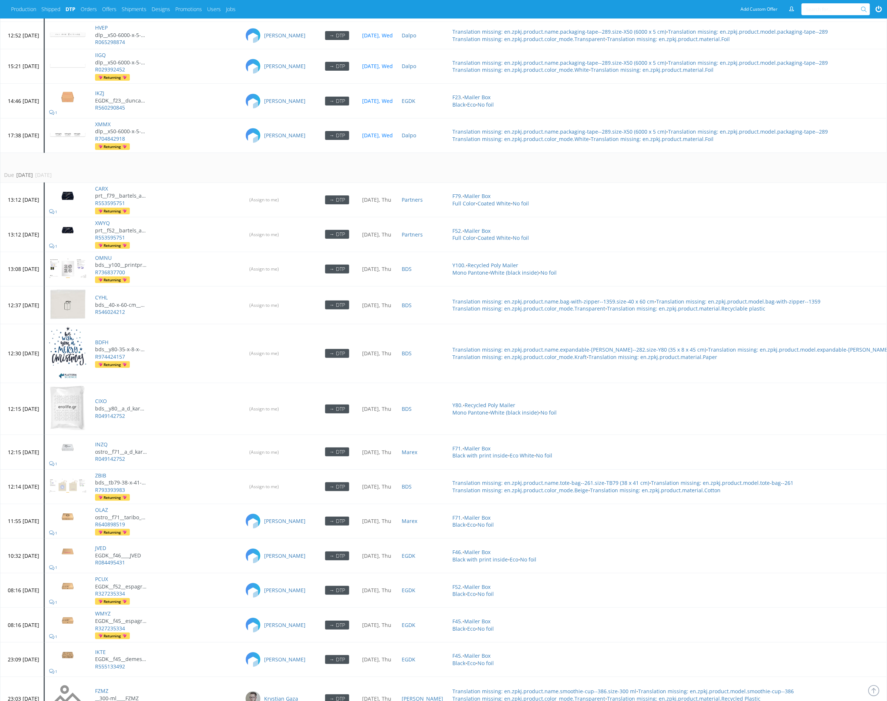
scroll to position [1739, 0]
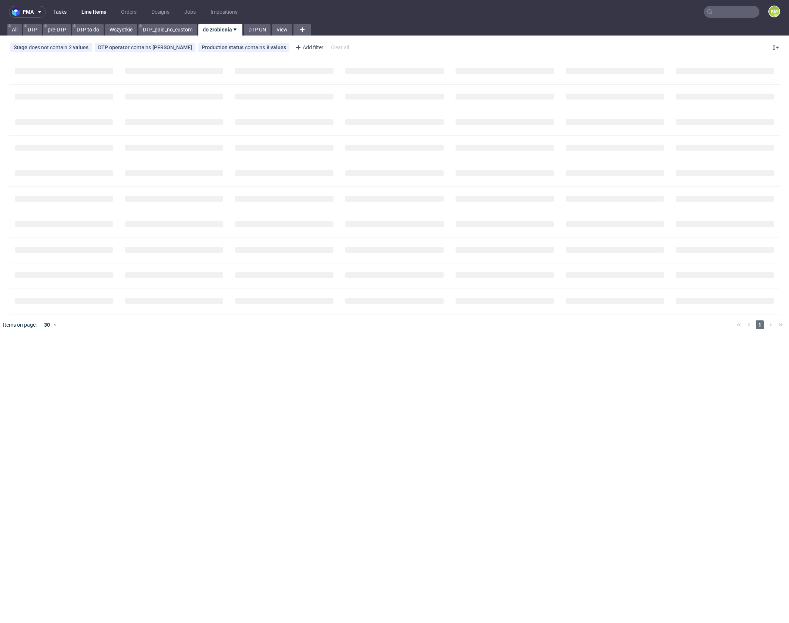
click at [63, 15] on link "Tasks" at bounding box center [60, 12] width 22 height 12
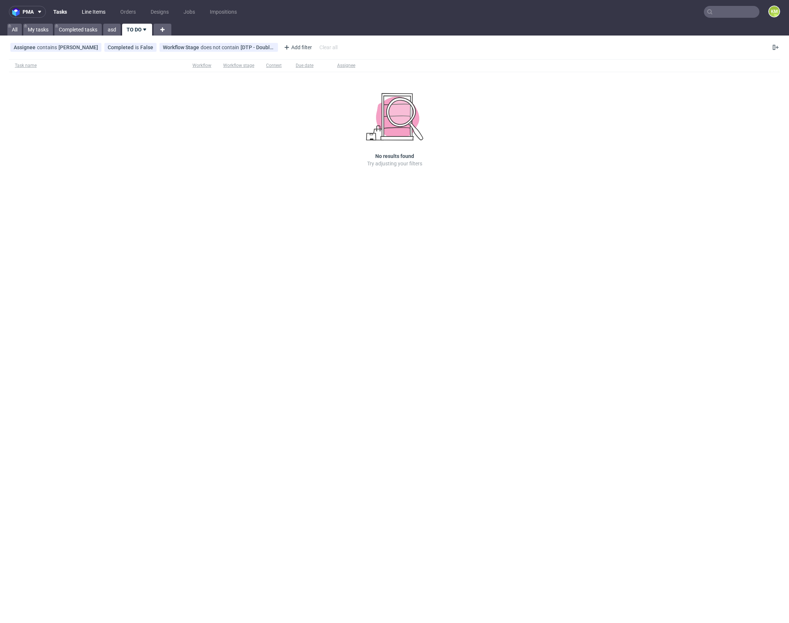
click at [95, 12] on link "Line Items" at bounding box center [93, 12] width 33 height 12
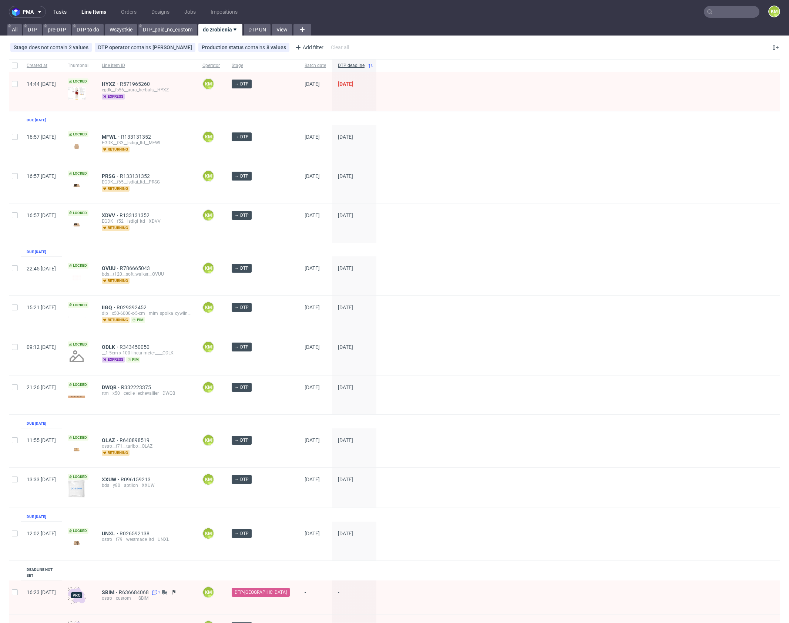
click at [58, 14] on link "Tasks" at bounding box center [60, 12] width 22 height 12
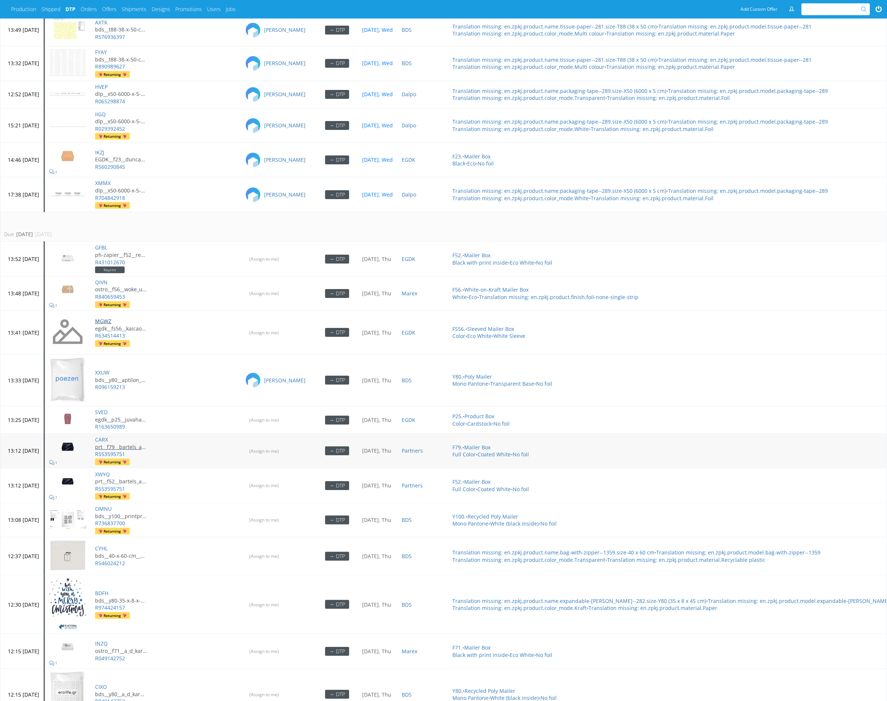
scroll to position [1846, 0]
